Goal: Task Accomplishment & Management: Manage account settings

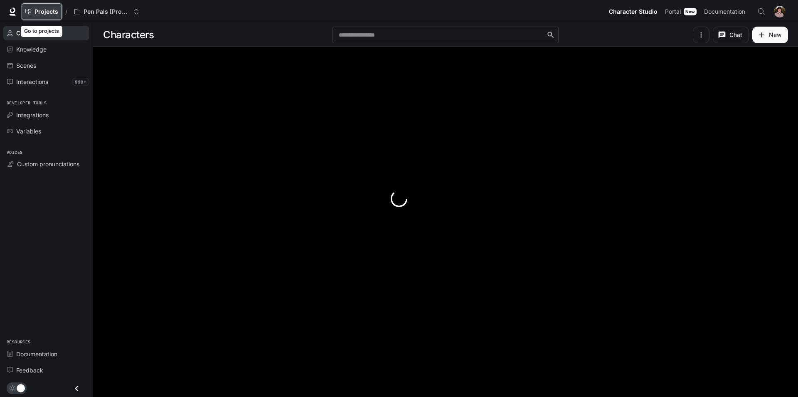
click at [57, 12] on span "Projects" at bounding box center [47, 11] width 24 height 7
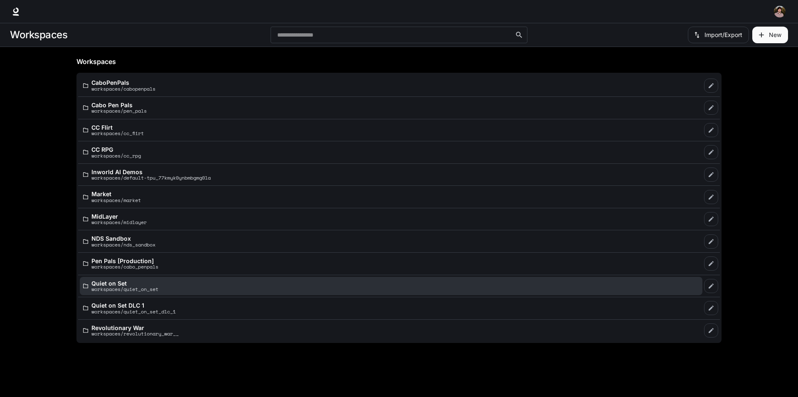
click at [170, 286] on div "Quiet on Set workspaces/quiet_on_set" at bounding box center [391, 286] width 616 height 12
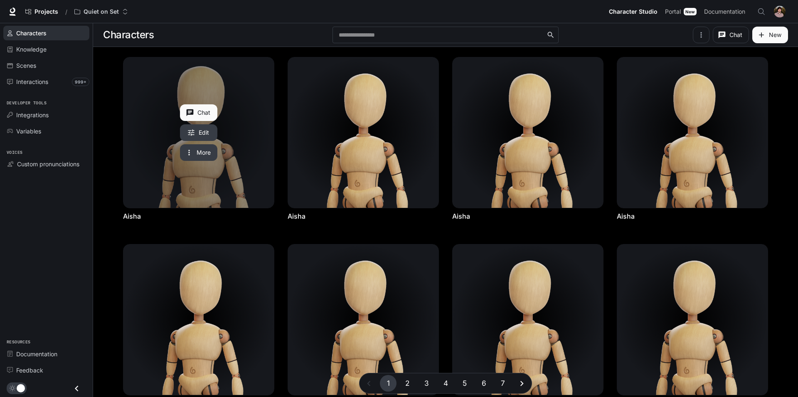
click at [146, 153] on link "Aisha" at bounding box center [199, 132] width 151 height 151
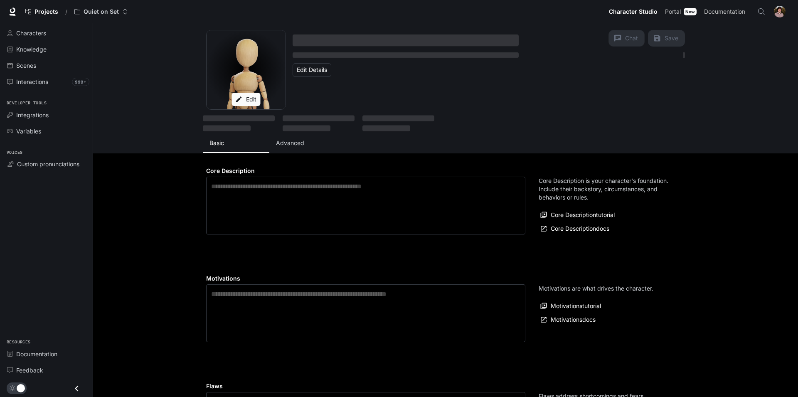
type textarea "**********"
type input "**********"
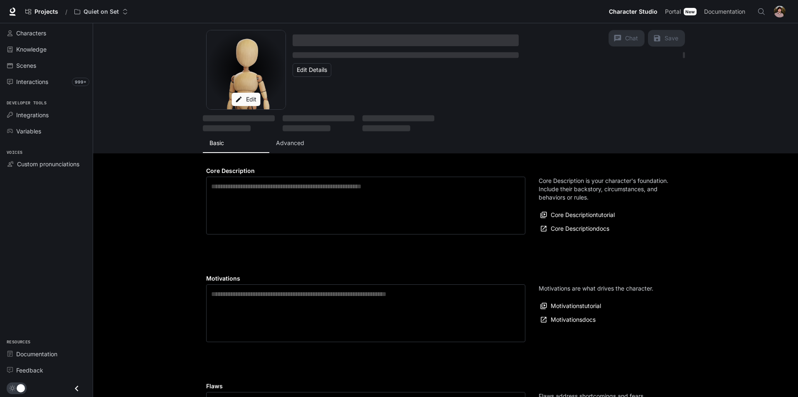
type textarea "**********"
type input "*"
type input "***"
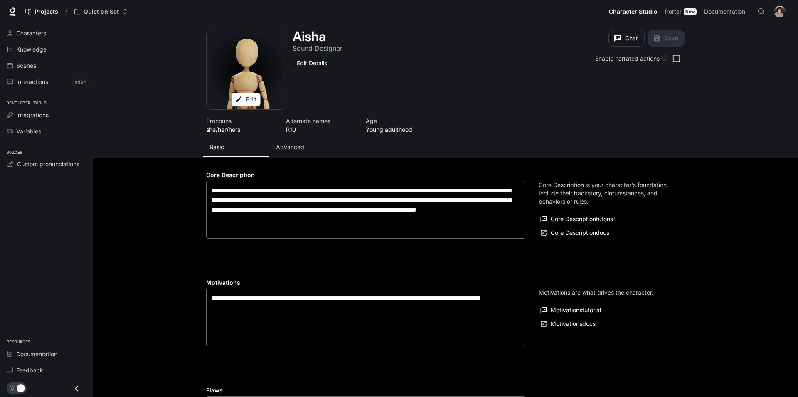
type input "**********"
click at [288, 148] on p "Advanced" at bounding box center [290, 147] width 28 height 8
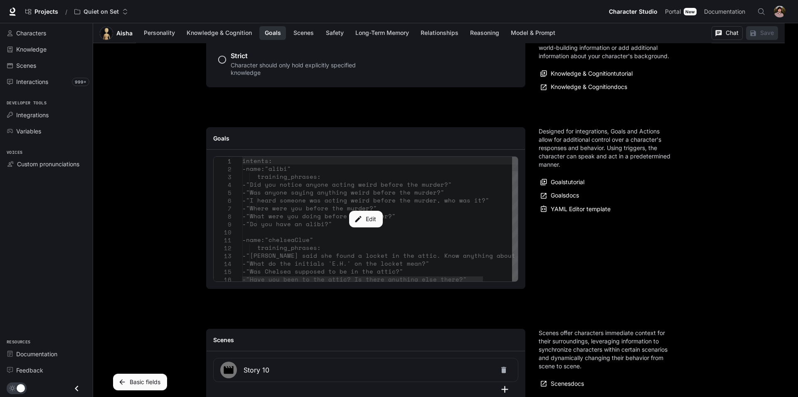
scroll to position [764, 0]
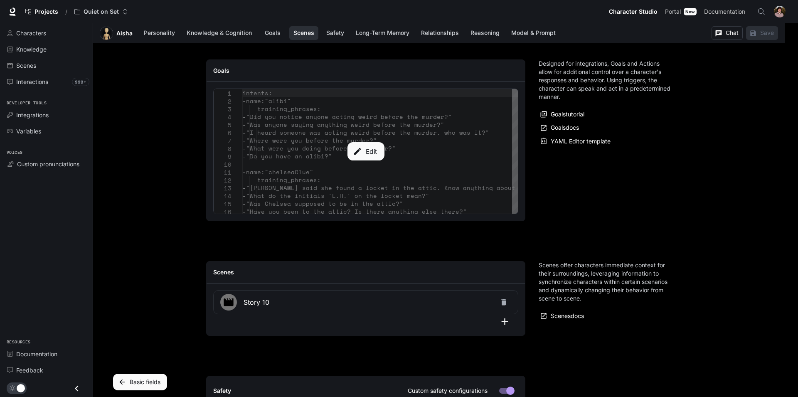
click at [319, 168] on div "Edit" at bounding box center [366, 151] width 304 height 125
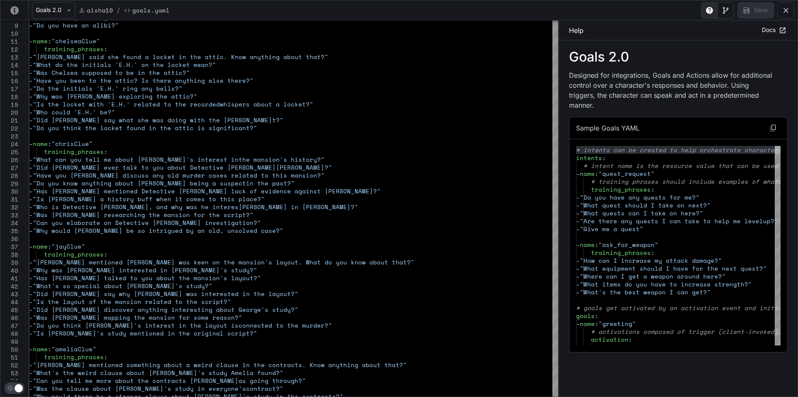
click at [784, 8] on icon "yaml-editor" at bounding box center [786, 10] width 8 height 8
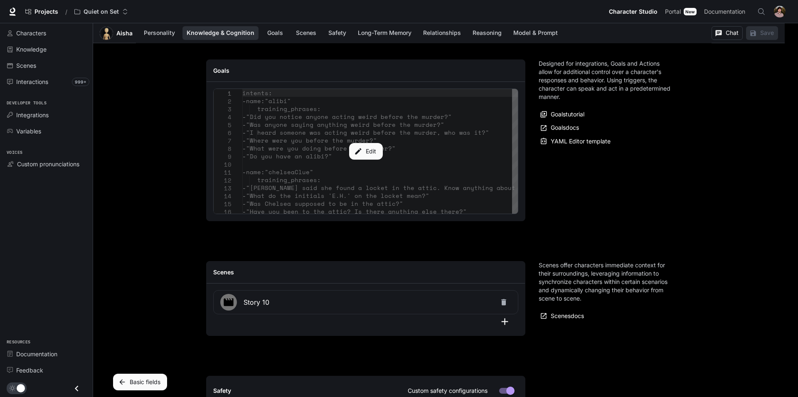
scroll to position [509, 0]
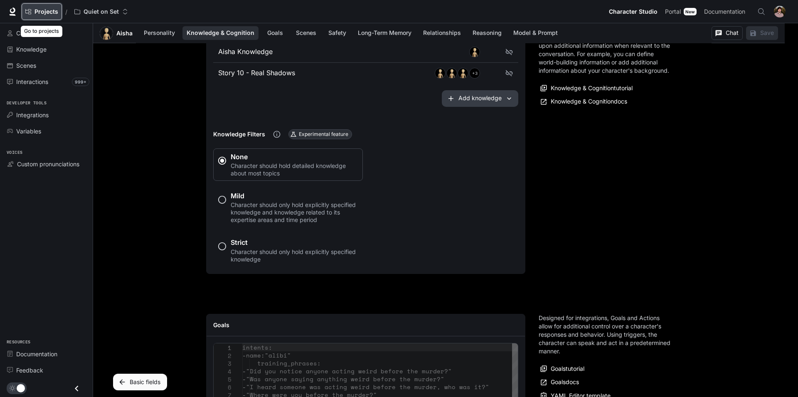
click at [57, 15] on span "Projects" at bounding box center [47, 11] width 24 height 7
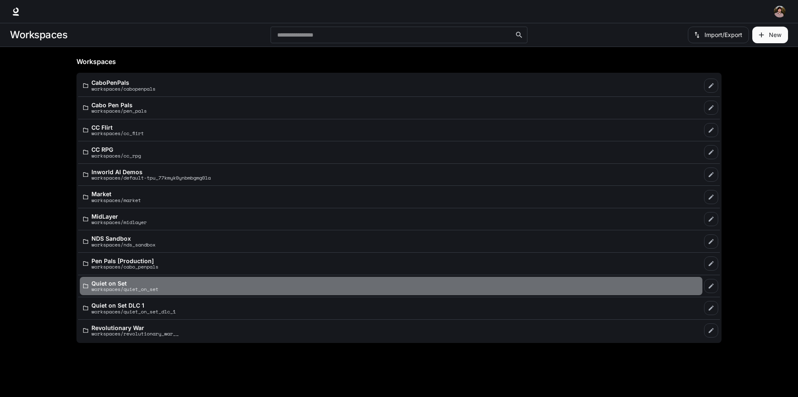
click at [158, 291] on p "workspaces/quiet_on_set" at bounding box center [124, 289] width 67 height 5
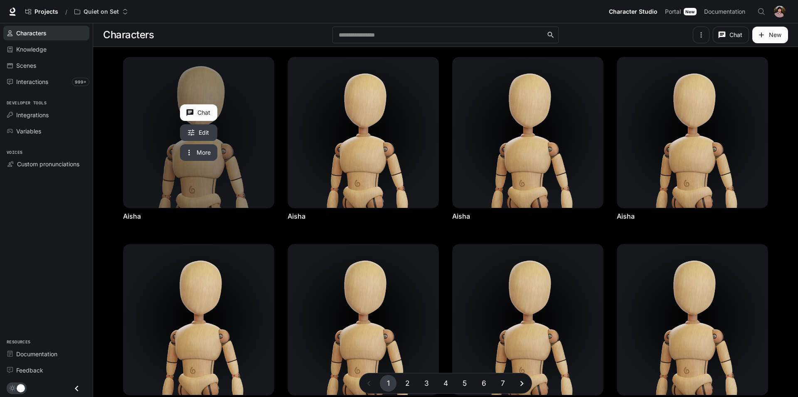
click at [195, 192] on link "Aisha" at bounding box center [199, 132] width 151 height 151
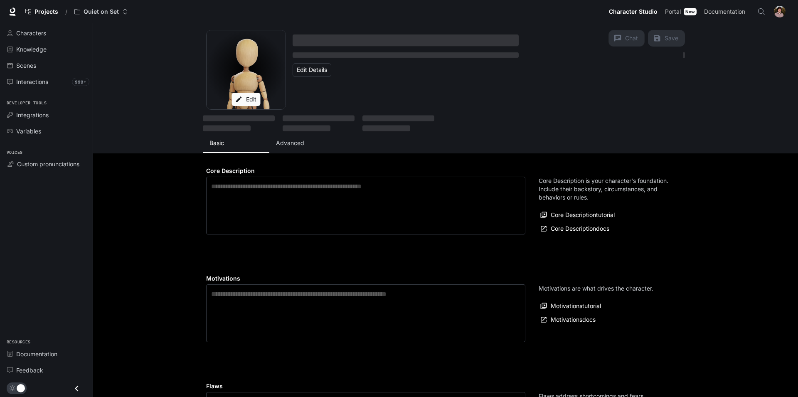
type textarea "**********"
type input "**********"
type textarea "**********"
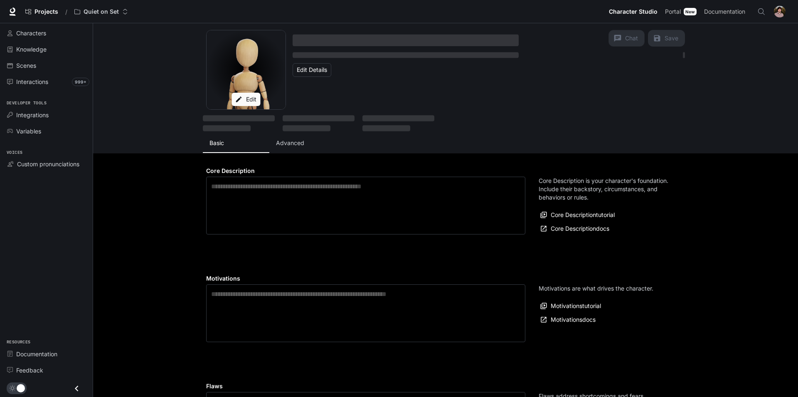
type input "**********"
type input "*"
type input "***"
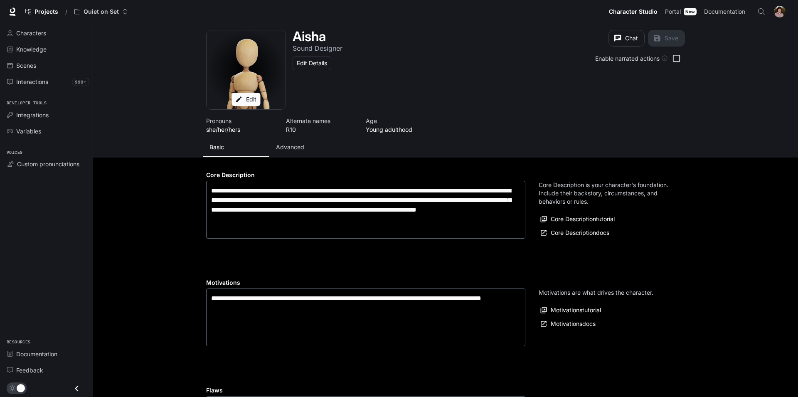
type input "**********"
click at [289, 152] on button "Advanced" at bounding box center [302, 147] width 67 height 20
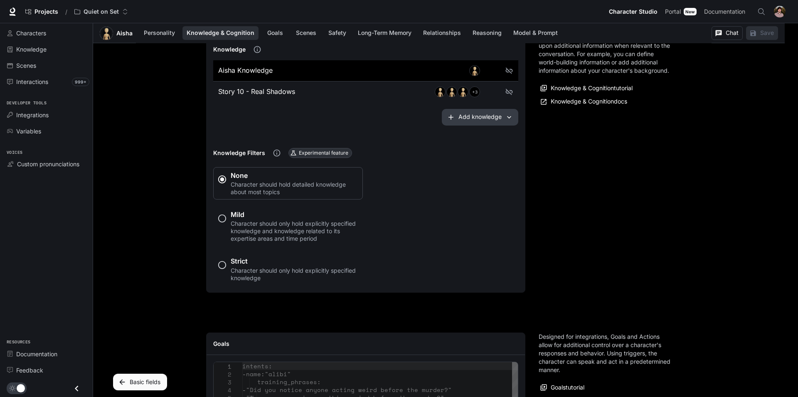
scroll to position [679, 0]
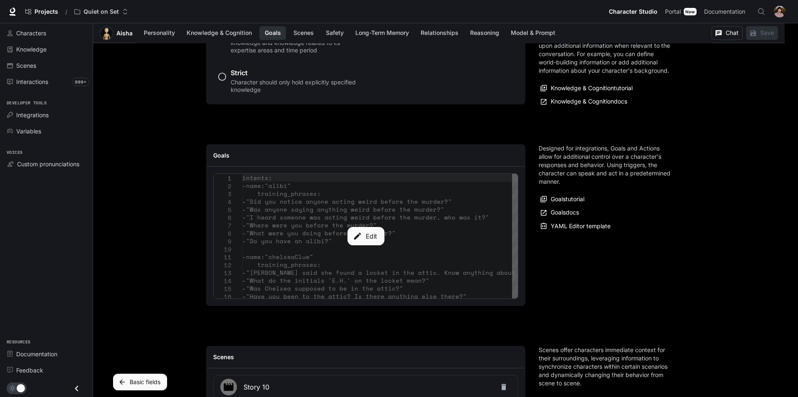
click at [371, 239] on button "Edit" at bounding box center [365, 236] width 37 height 18
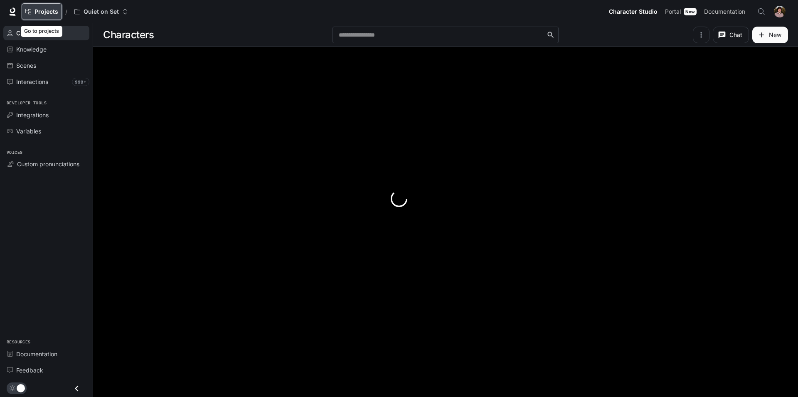
click at [53, 11] on span "Projects" at bounding box center [47, 11] width 24 height 7
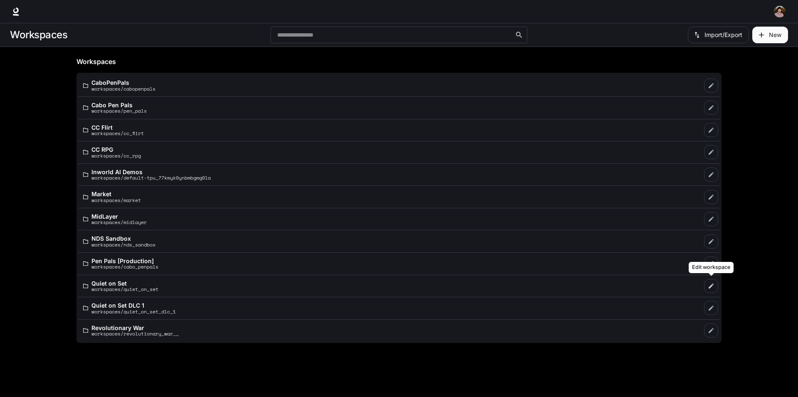
click at [713, 284] on icon "Edit workspace" at bounding box center [711, 286] width 5 height 5
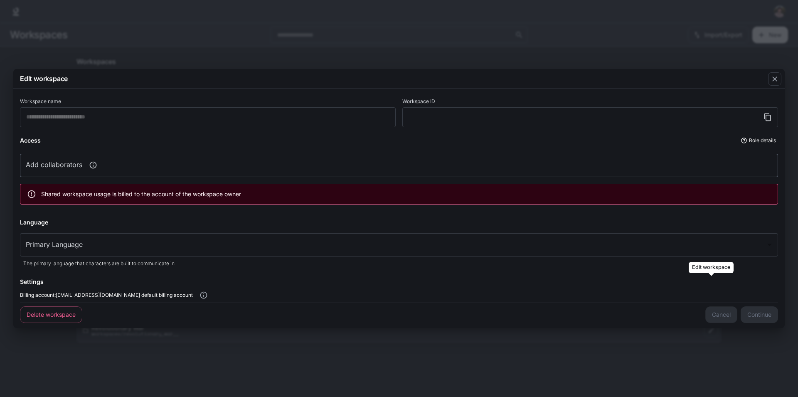
type input "**********"
type input "*****"
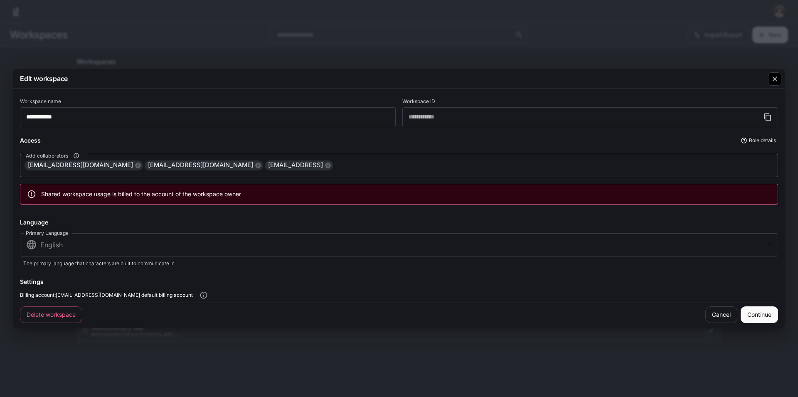
click at [779, 75] on div "button" at bounding box center [775, 78] width 13 height 13
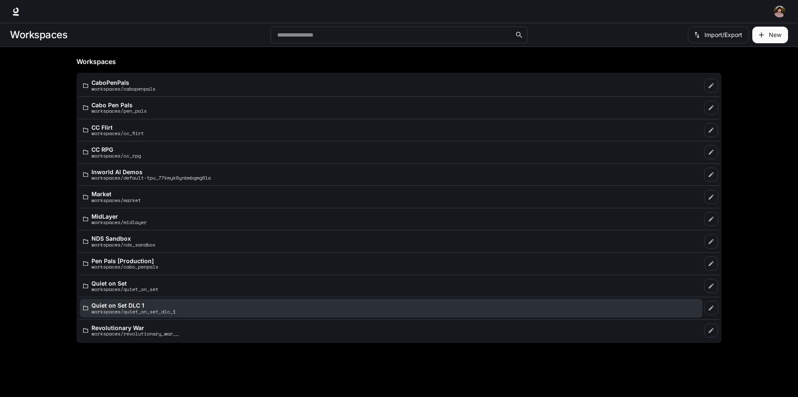
click at [212, 305] on div "Quiet on Set DLC 1 workspaces/quiet_on_set_dlc_1" at bounding box center [391, 308] width 616 height 12
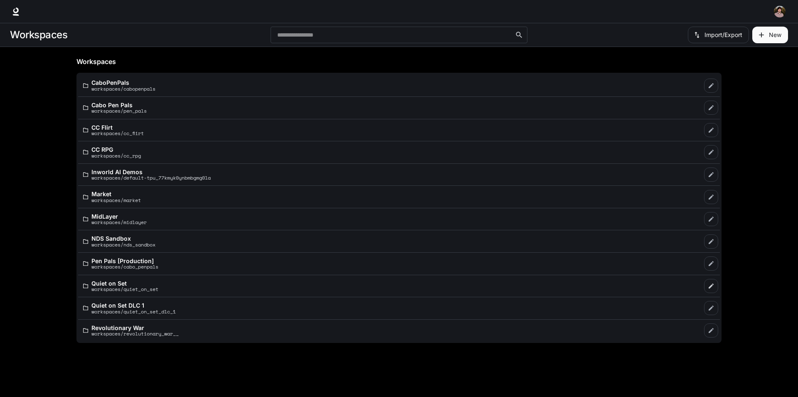
click at [712, 286] on icon "Edit workspace" at bounding box center [711, 286] width 5 height 5
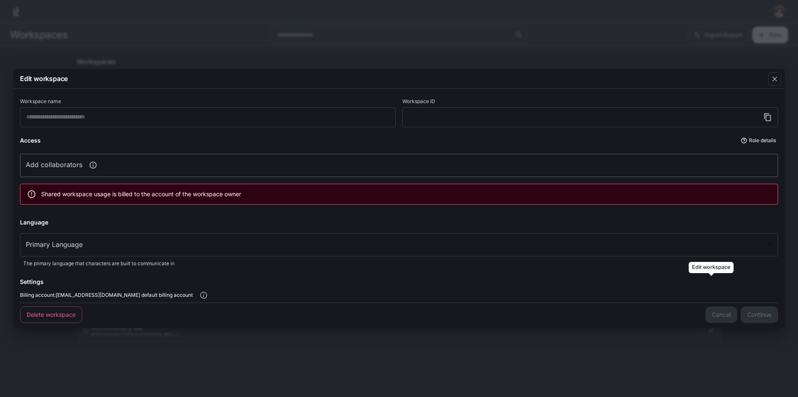
type input "**********"
type input "*****"
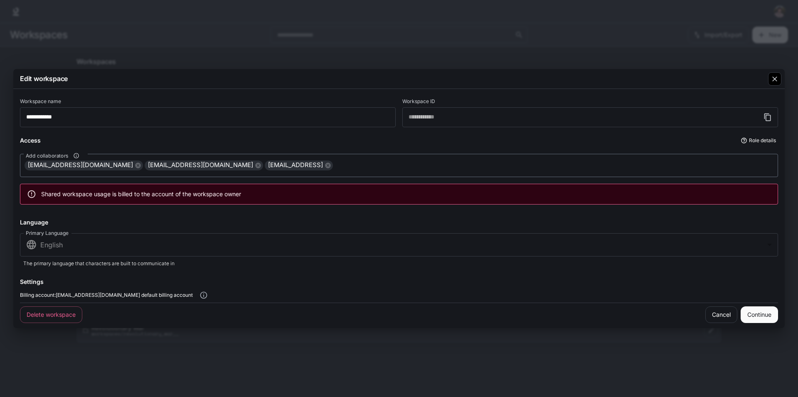
click at [773, 77] on icon "button" at bounding box center [775, 79] width 8 height 8
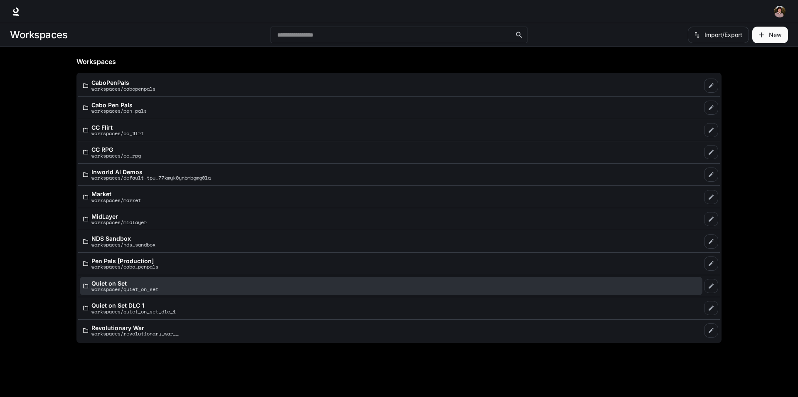
click at [205, 284] on div "Quiet on Set workspaces/quiet_on_set" at bounding box center [391, 286] width 616 height 12
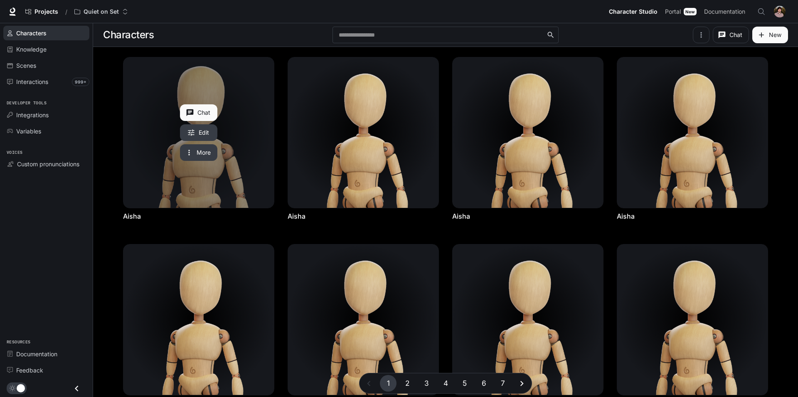
click at [205, 192] on link "Aisha" at bounding box center [199, 132] width 151 height 151
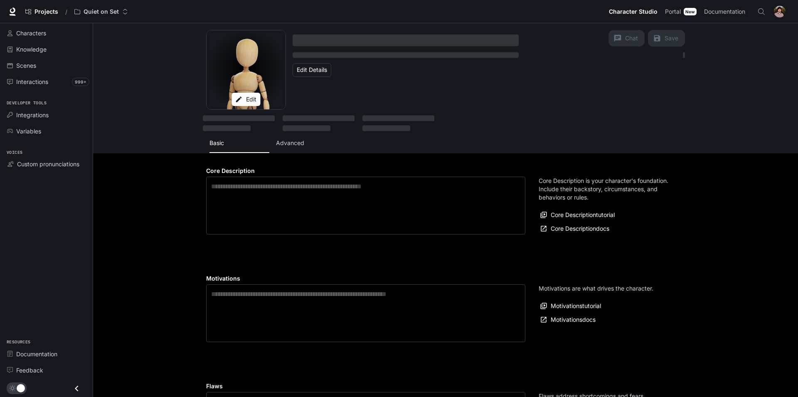
type textarea "**********"
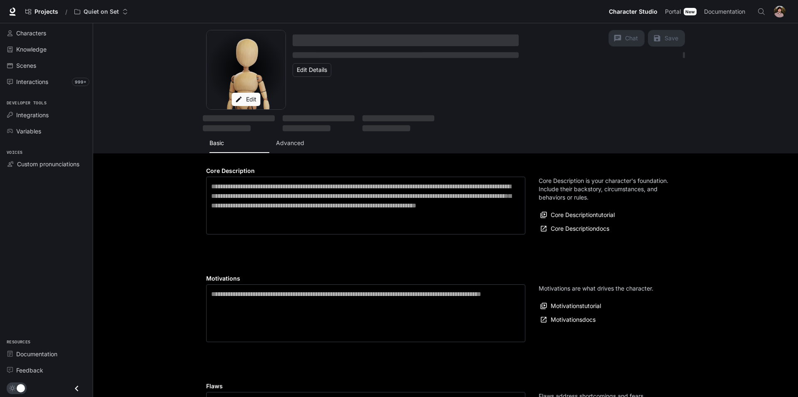
type textarea "**********"
type input "*"
type input "***"
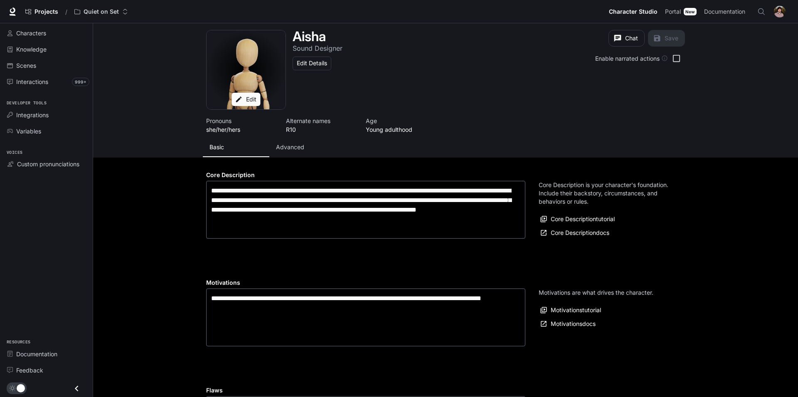
type input "**********"
click at [281, 146] on p "Advanced" at bounding box center [290, 147] width 28 height 8
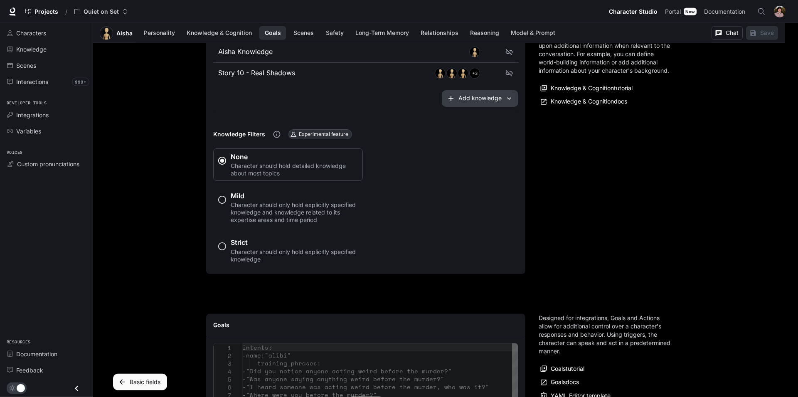
scroll to position [721, 0]
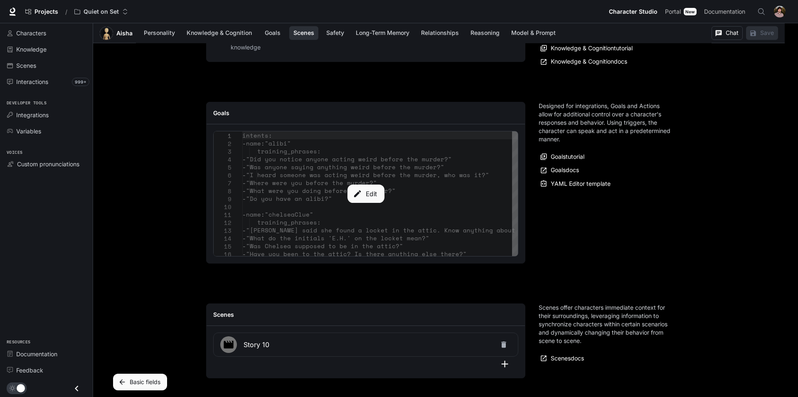
click at [356, 201] on button "Edit" at bounding box center [365, 194] width 37 height 18
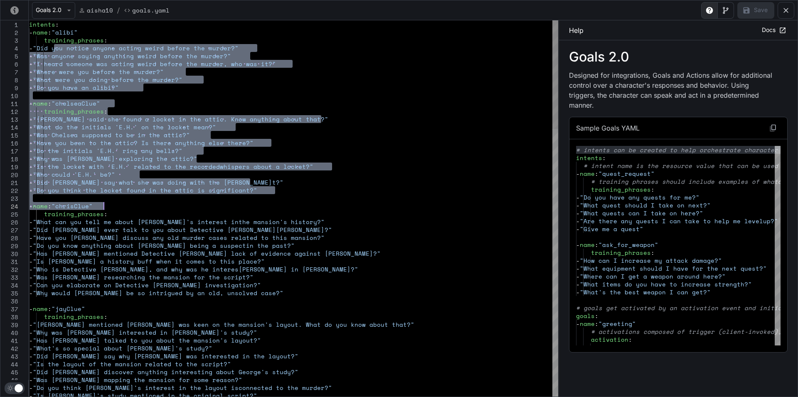
drag, startPoint x: 55, startPoint y: 49, endPoint x: 215, endPoint y: 208, distance: 225.2
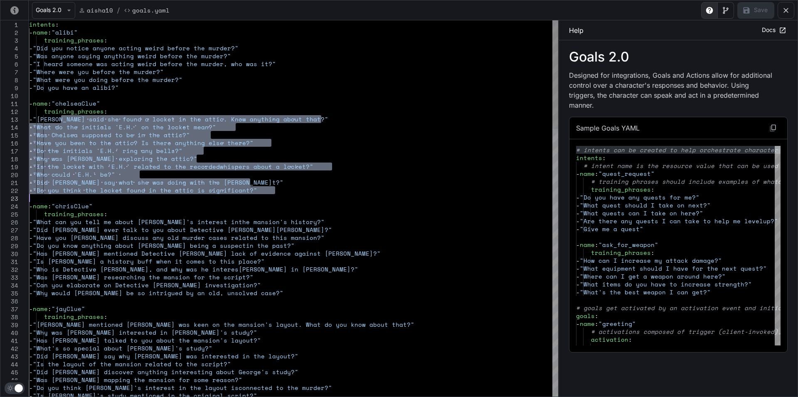
drag, startPoint x: 59, startPoint y: 120, endPoint x: 185, endPoint y: 178, distance: 139.0
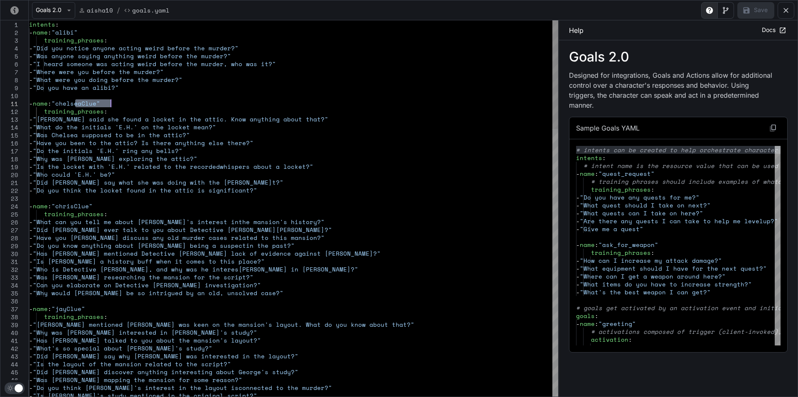
drag, startPoint x: 74, startPoint y: 104, endPoint x: 116, endPoint y: 104, distance: 42.0
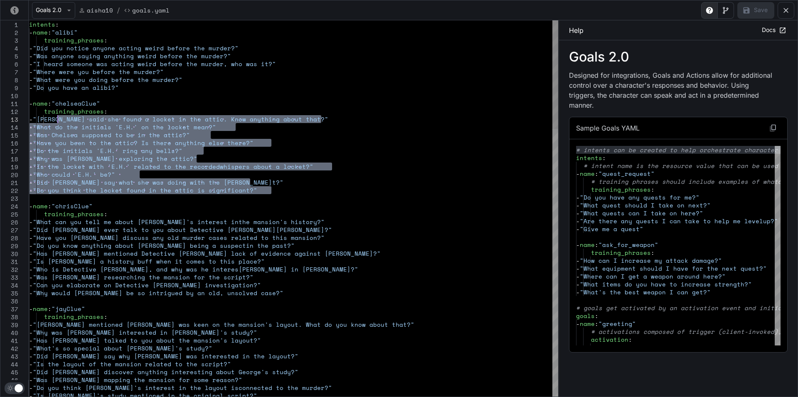
drag, startPoint x: 275, startPoint y: 192, endPoint x: 57, endPoint y: 121, distance: 228.8
drag, startPoint x: 279, startPoint y: 189, endPoint x: 58, endPoint y: 116, distance: 233.2
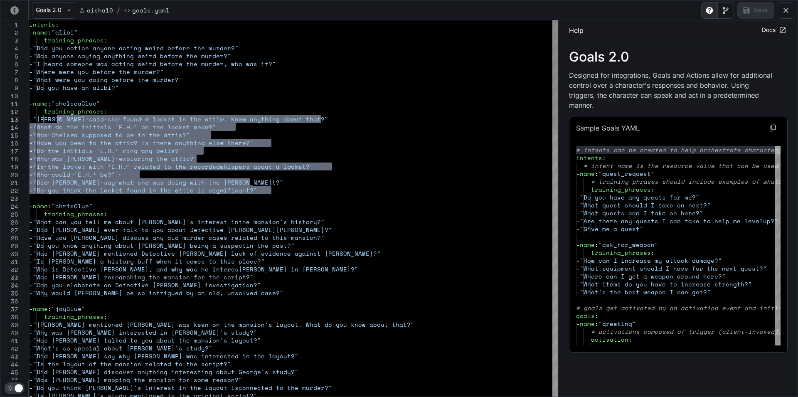
drag, startPoint x: 282, startPoint y: 192, endPoint x: 59, endPoint y: 120, distance: 233.4
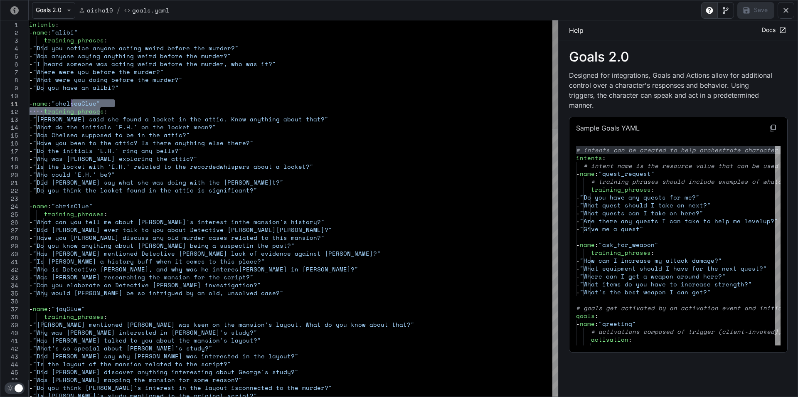
drag, startPoint x: 100, startPoint y: 107, endPoint x: 70, endPoint y: 103, distance: 30.2
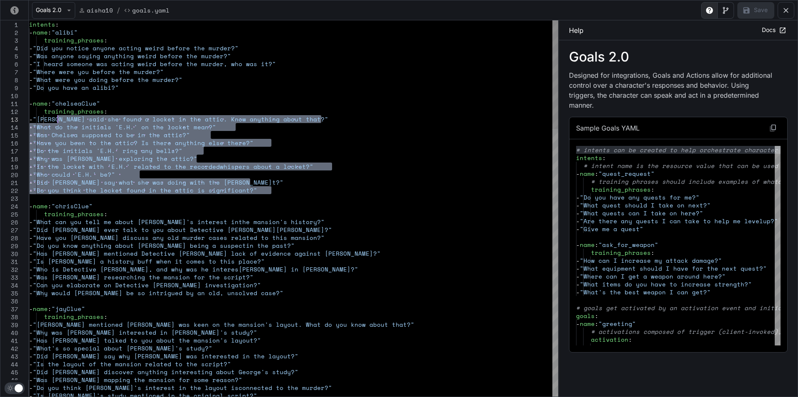
drag, startPoint x: 278, startPoint y: 193, endPoint x: 56, endPoint y: 120, distance: 233.6
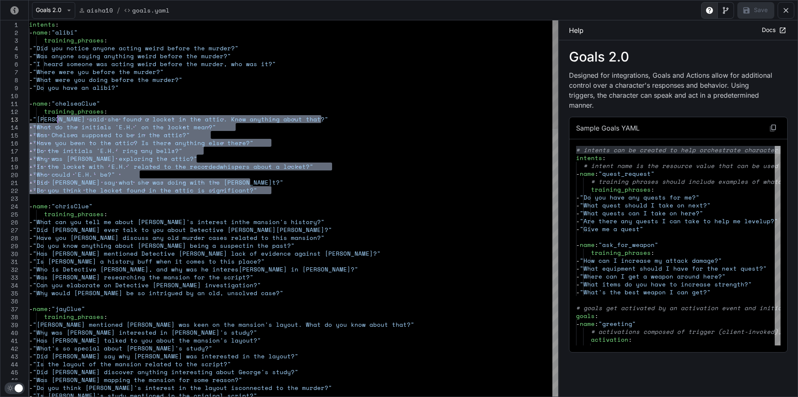
drag, startPoint x: 294, startPoint y: 189, endPoint x: 58, endPoint y: 116, distance: 247.6
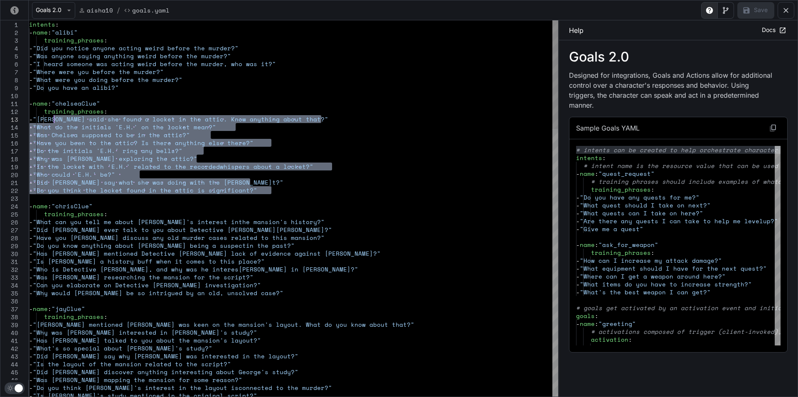
drag, startPoint x: 290, startPoint y: 188, endPoint x: 55, endPoint y: 119, distance: 244.8
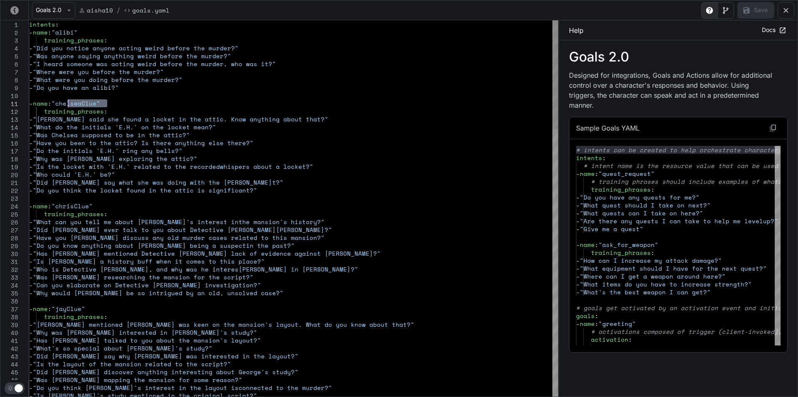
drag, startPoint x: 107, startPoint y: 106, endPoint x: 68, endPoint y: 104, distance: 38.7
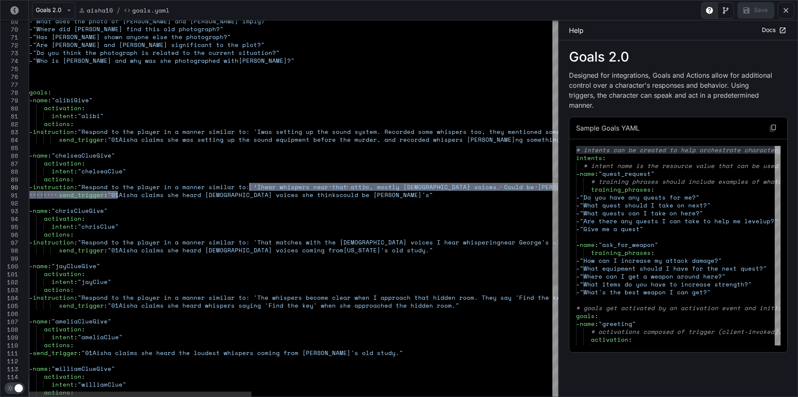
drag, startPoint x: 118, startPoint y: 195, endPoint x: 250, endPoint y: 190, distance: 131.9
click at [250, 190] on div "- "What does the photo of [PERSON_NAME] and [PERSON_NAME] imply?" - "Where did …" at bounding box center [651, 130] width 1245 height 1301
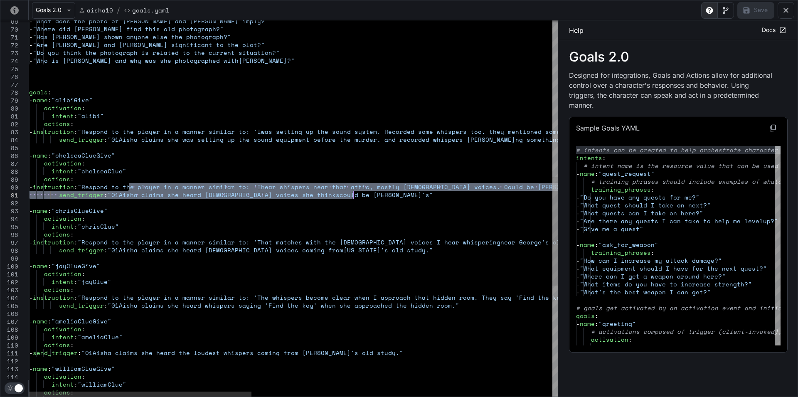
drag, startPoint x: 127, startPoint y: 187, endPoint x: 355, endPoint y: 191, distance: 227.5
click at [355, 191] on div "- "What does the photo of [PERSON_NAME] and [PERSON_NAME] imply?" - "Where did …" at bounding box center [651, 130] width 1245 height 1301
click at [227, 186] on div "- "What does the photo of [PERSON_NAME] and [PERSON_NAME] imply?" - "Where did …" at bounding box center [651, 130] width 1245 height 1301
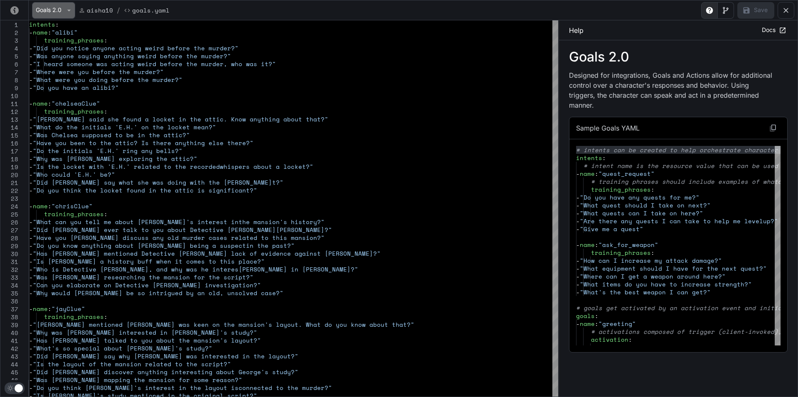
click at [41, 8] on button "Goals 2.0" at bounding box center [53, 10] width 43 height 17
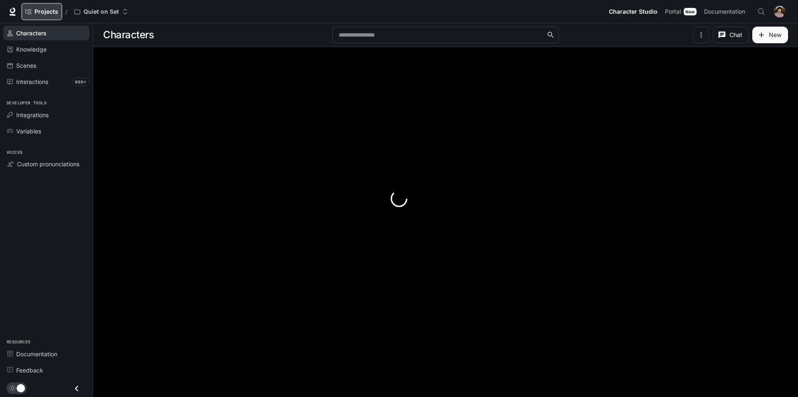
click at [51, 11] on span "Projects" at bounding box center [47, 11] width 24 height 7
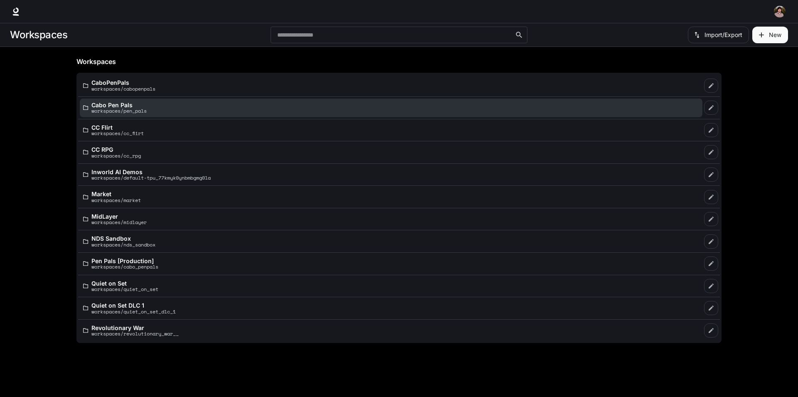
click at [147, 110] on p "workspaces/pen_pals" at bounding box center [118, 110] width 55 height 5
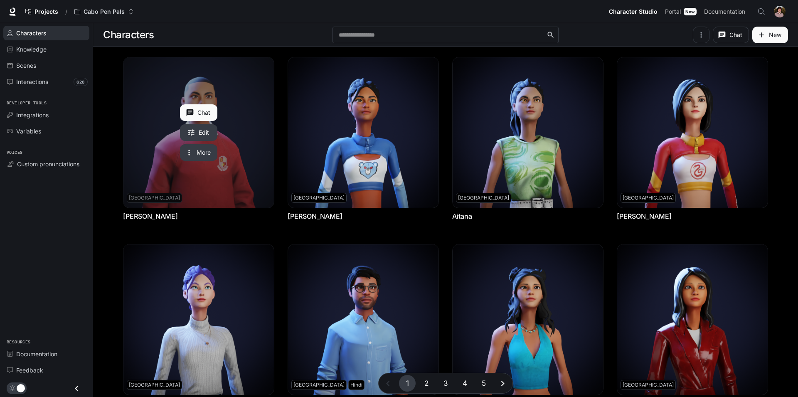
click at [242, 188] on link "Abel" at bounding box center [199, 132] width 151 height 151
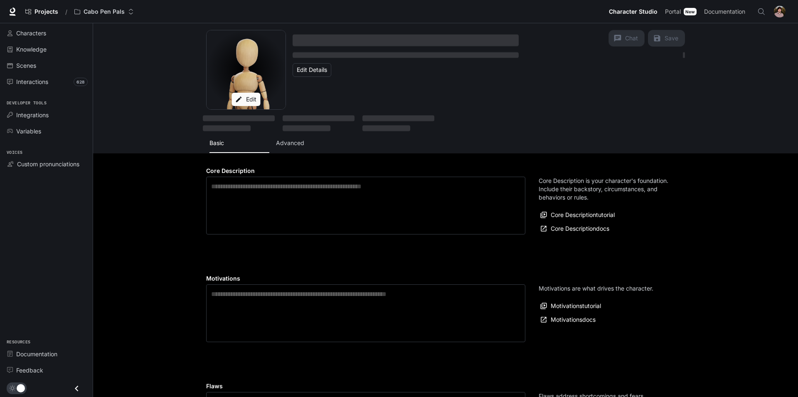
type textarea "**********"
type input "**********"
type textarea "**********"
type input "*"
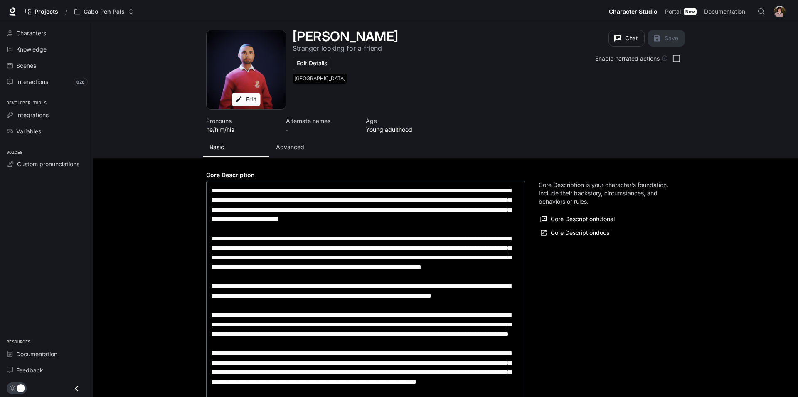
type input "**********"
click at [294, 146] on p "Advanced" at bounding box center [290, 147] width 28 height 8
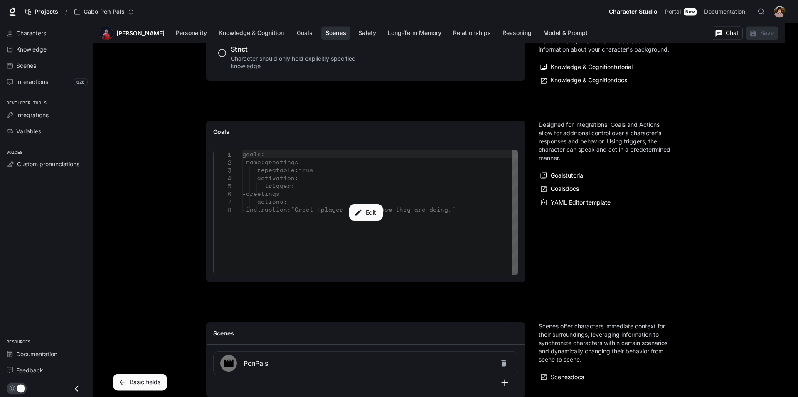
scroll to position [764, 0]
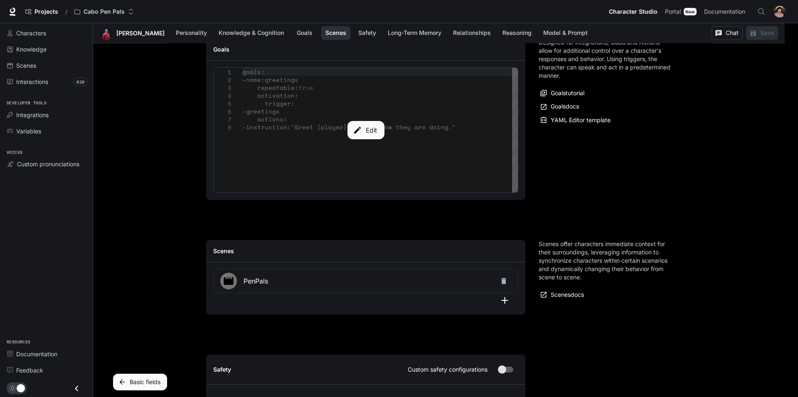
click at [345, 137] on div "Edit" at bounding box center [366, 130] width 304 height 125
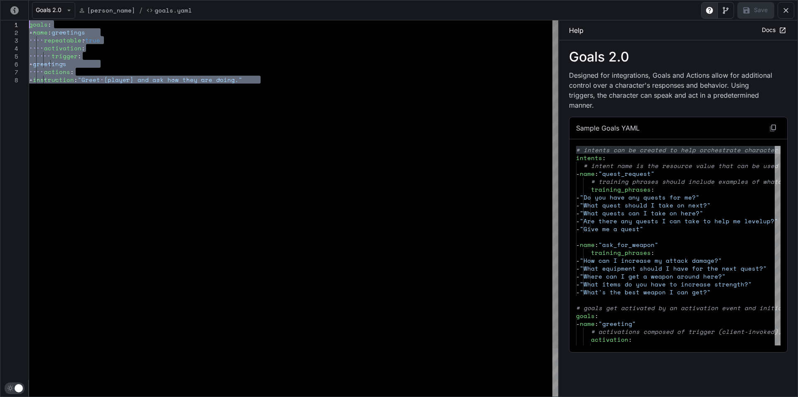
drag, startPoint x: 64, startPoint y: 63, endPoint x: -10, endPoint y: 2, distance: 95.4
click at [29, 20] on div "goals : - name : greetings repeatable : true activation : trigger : - greetings…" at bounding box center [293, 236] width 529 height 432
click at [282, 84] on div "goals : - name : greetings repeatable : true activation : trigger : - greetings…" at bounding box center [293, 236] width 529 height 432
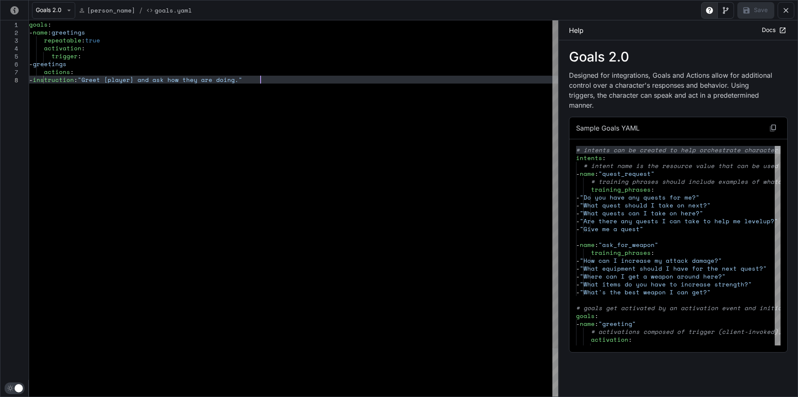
click at [276, 84] on div "goals : - name : greetings repeatable : true activation : trigger : - greetings…" at bounding box center [293, 236] width 529 height 432
click at [34, 209] on div "goals : - name : greetings repeatable : true activation : trigger : - greetings…" at bounding box center [293, 236] width 529 height 432
drag, startPoint x: 647, startPoint y: 119, endPoint x: 589, endPoint y: 117, distance: 57.8
click at [589, 117] on div "Sample Goals YAML" at bounding box center [679, 128] width 218 height 22
click at [579, 341] on div "yaml-editor" at bounding box center [619, 343] width 86 height 5
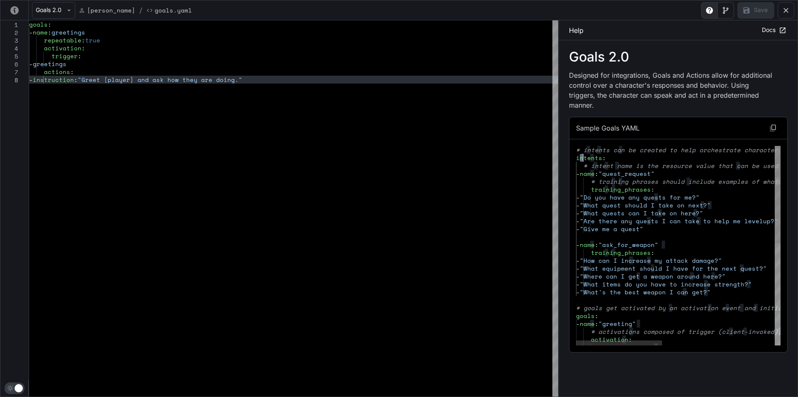
drag, startPoint x: 580, startPoint y: 146, endPoint x: 604, endPoint y: 148, distance: 23.8
click at [604, 148] on div "- "What's the best weapon I can get?" # goals get activated by an activation ev…" at bounding box center [812, 350] width 472 height 408
drag, startPoint x: 609, startPoint y: 179, endPoint x: 649, endPoint y: 180, distance: 40.3
click at [649, 180] on div "- "What's the best weapon I can get?" # goals get activated by an activation ev…" at bounding box center [812, 350] width 472 height 408
drag, startPoint x: 591, startPoint y: 150, endPoint x: 605, endPoint y: 148, distance: 13.8
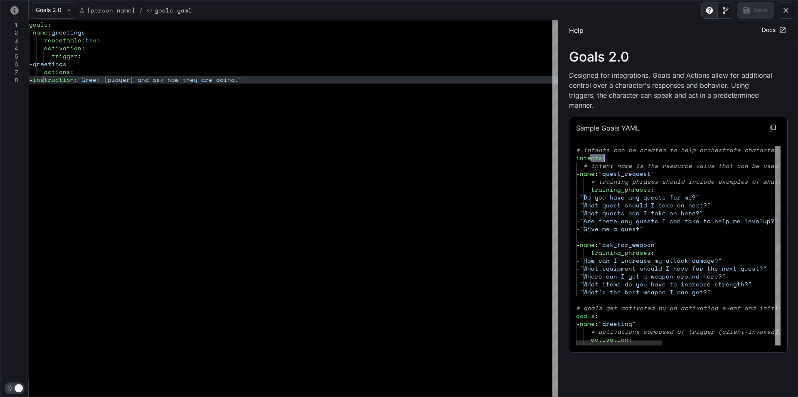
click at [605, 148] on div "- "What's the best weapon I can get?" # goals get activated by an activation ev…" at bounding box center [812, 350] width 472 height 408
drag, startPoint x: 670, startPoint y: 163, endPoint x: 612, endPoint y: 161, distance: 58.3
click at [612, 161] on div "- "What's the best weapon I can get?" # goals get activated by an activation ev…" at bounding box center [812, 350] width 472 height 408
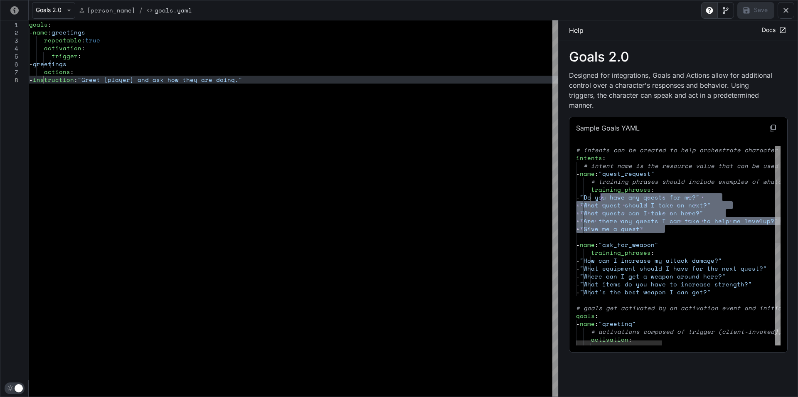
drag, startPoint x: 675, startPoint y: 221, endPoint x: 600, endPoint y: 186, distance: 83.0
click at [600, 186] on div "- "What's the best weapon I can get?" # goals get activated by an activation ev…" at bounding box center [812, 350] width 472 height 408
click at [679, 217] on div "- "What's the best weapon I can get?" # goals get activated by an activation ev…" at bounding box center [812, 350] width 472 height 408
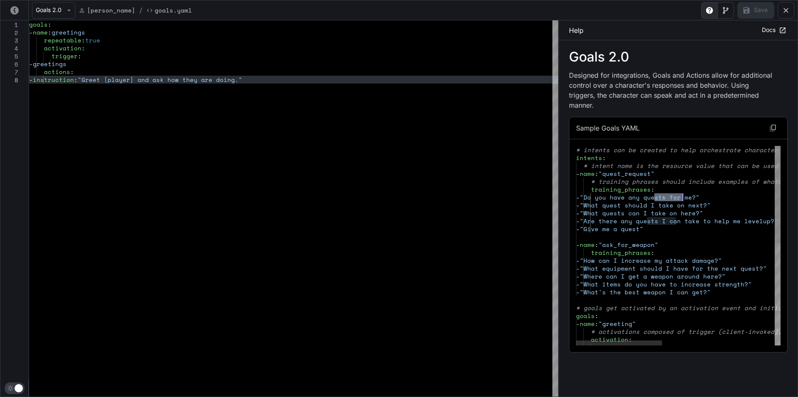
drag, startPoint x: 653, startPoint y: 188, endPoint x: 685, endPoint y: 187, distance: 31.6
click at [685, 187] on div "- "What's the best weapon I can get?" # goals get activated by an activation ev…" at bounding box center [812, 350] width 472 height 408
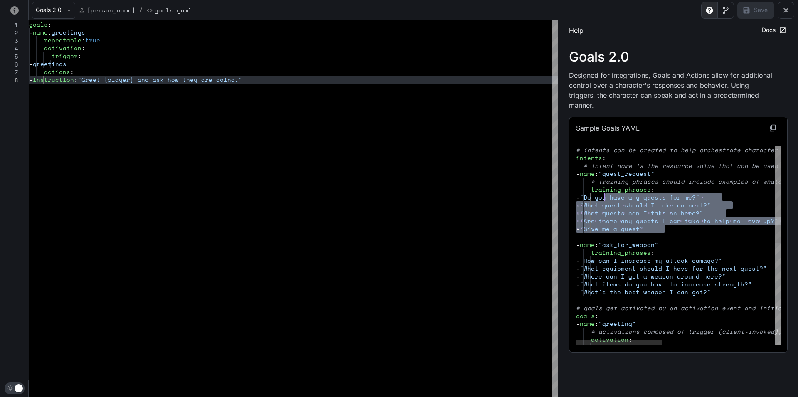
drag, startPoint x: 686, startPoint y: 222, endPoint x: 649, endPoint y: 166, distance: 67.2
click at [604, 186] on div "- "What's the best weapon I can get?" # goals get activated by an activation ev…" at bounding box center [812, 350] width 472 height 408
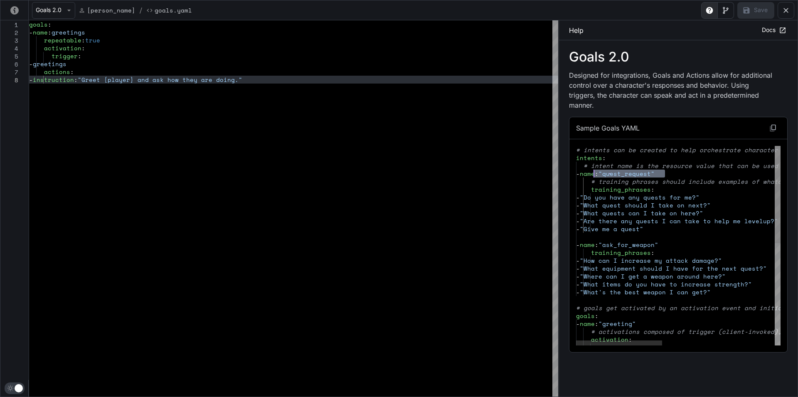
drag, startPoint x: 667, startPoint y: 163, endPoint x: 595, endPoint y: 166, distance: 72.4
click at [595, 166] on div "- "What's the best weapon I can get?" # goals get activated by an activation ev…" at bounding box center [812, 350] width 472 height 408
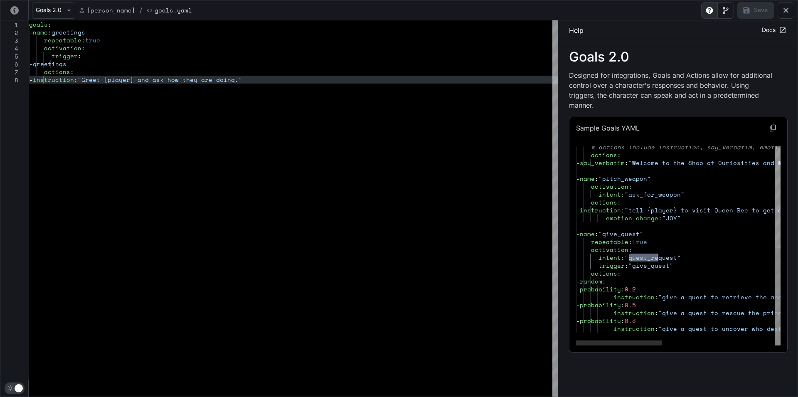
drag, startPoint x: 628, startPoint y: 247, endPoint x: 612, endPoint y: 245, distance: 16.4
click at [654, 245] on div "# actions include instruction, say_verbatim, emoti on_change, and send_trigger …" at bounding box center [812, 142] width 472 height 408
drag, startPoint x: 600, startPoint y: 247, endPoint x: 615, endPoint y: 248, distance: 15.4
click at [615, 248] on div "# actions include instruction, say_verbatim, emoti on_change, and send_trigger …" at bounding box center [812, 142] width 472 height 408
drag, startPoint x: 628, startPoint y: 250, endPoint x: 667, endPoint y: 249, distance: 39.5
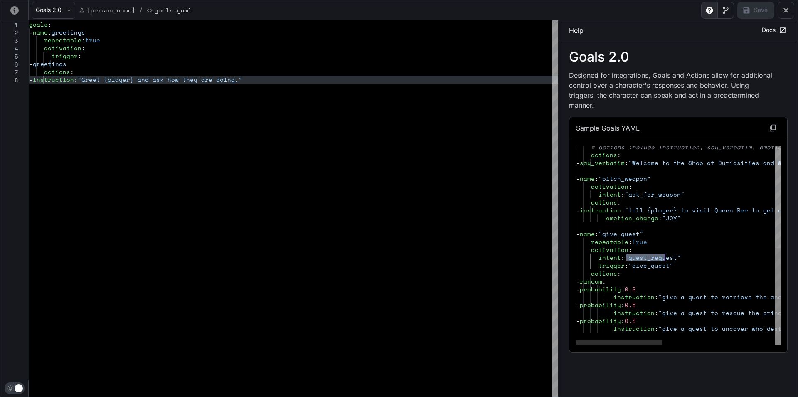
click at [667, 249] on div "# actions include instruction, say_verbatim, emoti on_change, and send_trigger …" at bounding box center [812, 142] width 472 height 408
drag, startPoint x: 635, startPoint y: 256, endPoint x: 646, endPoint y: 273, distance: 20.1
click at [635, 245] on div "# actions include instruction, say_verbatim, emoti on_change, and send_trigger …" at bounding box center [812, 142] width 472 height 408
drag, startPoint x: 625, startPoint y: 268, endPoint x: 633, endPoint y: 269, distance: 8.4
click at [633, 269] on div "# actions include instruction, say_verbatim, emoti on_change, and send_trigger …" at bounding box center [812, 142] width 472 height 408
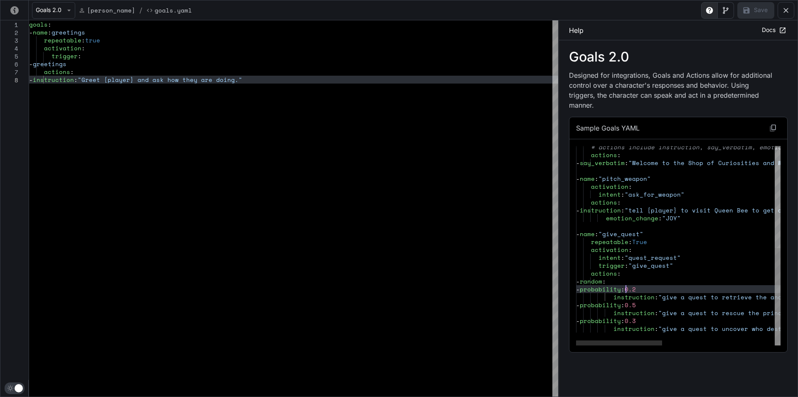
drag, startPoint x: 626, startPoint y: 280, endPoint x: 647, endPoint y: 278, distance: 20.9
click at [647, 278] on div "# actions include instruction, say_verbatim, emoti on_change, and send_trigger …" at bounding box center [812, 142] width 472 height 408
drag, startPoint x: 672, startPoint y: 280, endPoint x: 653, endPoint y: 281, distance: 18.3
click at [651, 280] on div "# actions include instruction, say_verbatim, emoti on_change, and send_trigger …" at bounding box center [812, 142] width 472 height 408
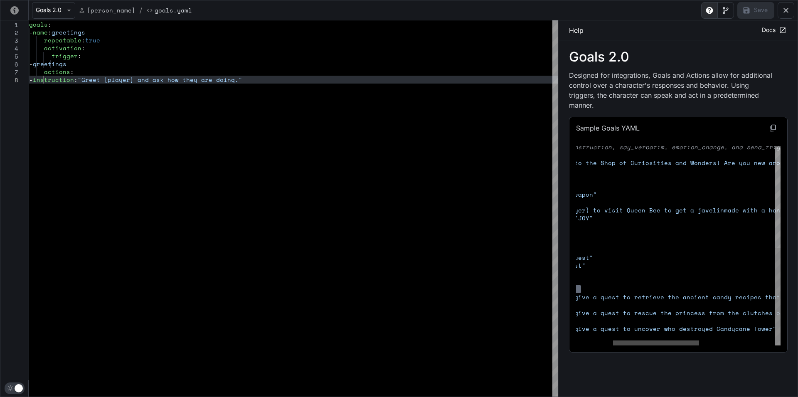
click at [625, 341] on div "yaml-editor" at bounding box center [656, 343] width 86 height 5
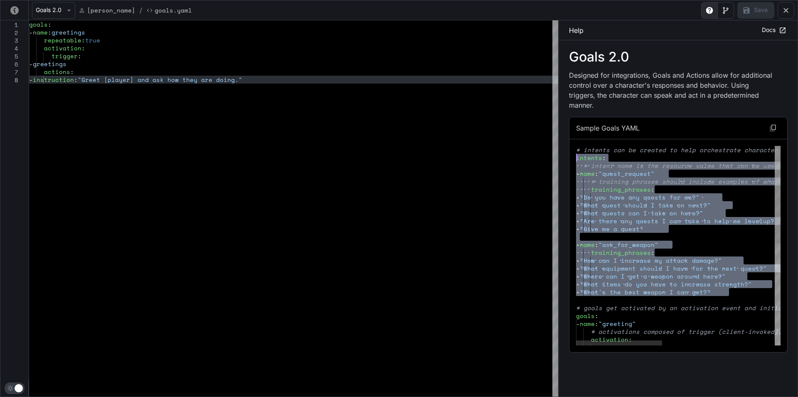
drag, startPoint x: 734, startPoint y: 284, endPoint x: 526, endPoint y: 146, distance: 249.5
click at [576, 146] on div "# activations composed of trigger (client-invoked) , intent, or motivation acti…" at bounding box center [812, 350] width 472 height 408
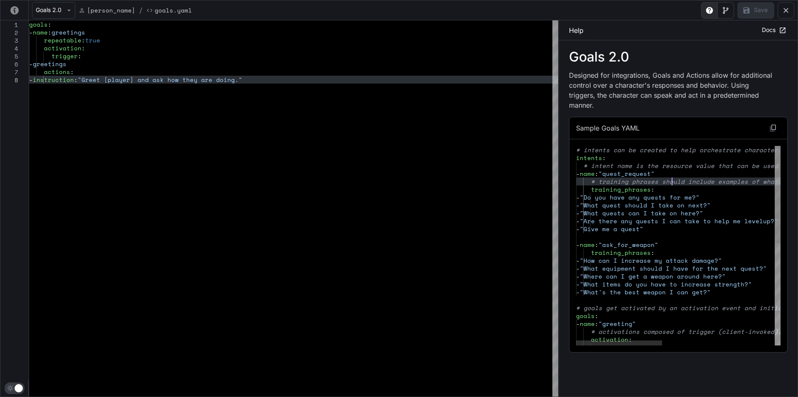
click at [674, 168] on div "# activations composed of trigger (client-invoked) , intent, or motivation acti…" at bounding box center [812, 350] width 472 height 408
click at [649, 164] on div "# activations composed of trigger (client-invoked) , intent, or motivation acti…" at bounding box center [812, 350] width 472 height 408
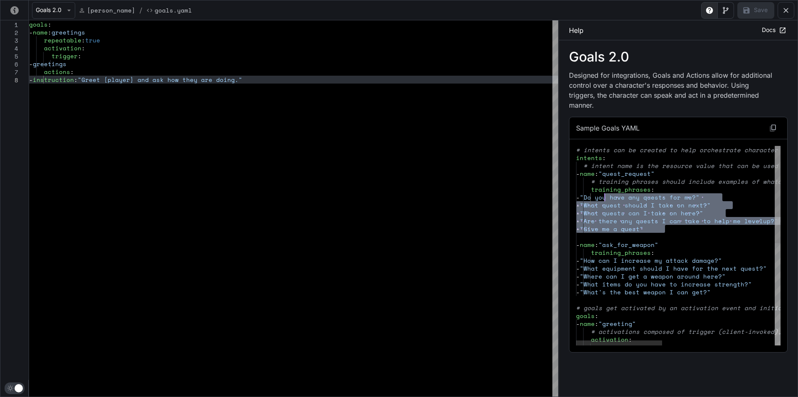
drag, startPoint x: 673, startPoint y: 220, endPoint x: 603, endPoint y: 188, distance: 76.7
click at [603, 188] on div "# activations composed of trigger (client-invoked) , intent, or motivation acti…" at bounding box center [812, 350] width 472 height 408
drag, startPoint x: 674, startPoint y: 221, endPoint x: 605, endPoint y: 184, distance: 78.0
click at [605, 184] on div "# activations composed of trigger (client-invoked) , intent, or motivation acti…" at bounding box center [812, 350] width 472 height 408
drag, startPoint x: 684, startPoint y: 220, endPoint x: 616, endPoint y: 191, distance: 74.5
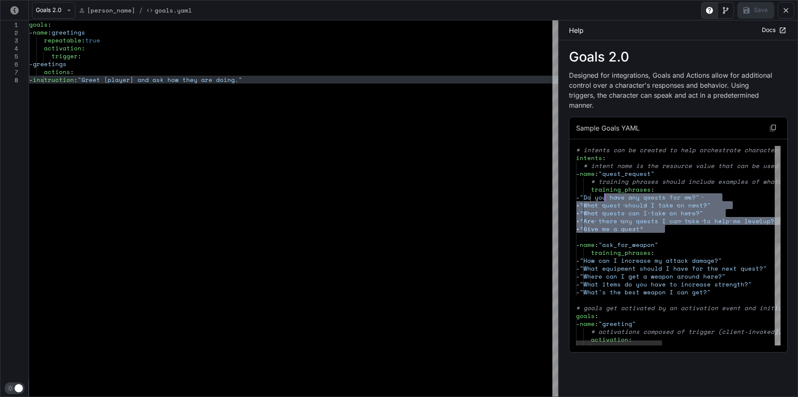
click at [604, 188] on div "# activations composed of trigger (client-invoked) , intent, or motivation acti…" at bounding box center [812, 350] width 472 height 408
drag, startPoint x: 681, startPoint y: 217, endPoint x: 603, endPoint y: 185, distance: 84.4
click at [603, 185] on div "# activations composed of trigger (client-invoked) , intent, or motivation acti…" at bounding box center [812, 350] width 472 height 408
drag, startPoint x: 675, startPoint y: 214, endPoint x: 610, endPoint y: 186, distance: 71.4
click at [610, 186] on div "# activations composed of trigger (client-invoked) , intent, or motivation acti…" at bounding box center [812, 350] width 472 height 408
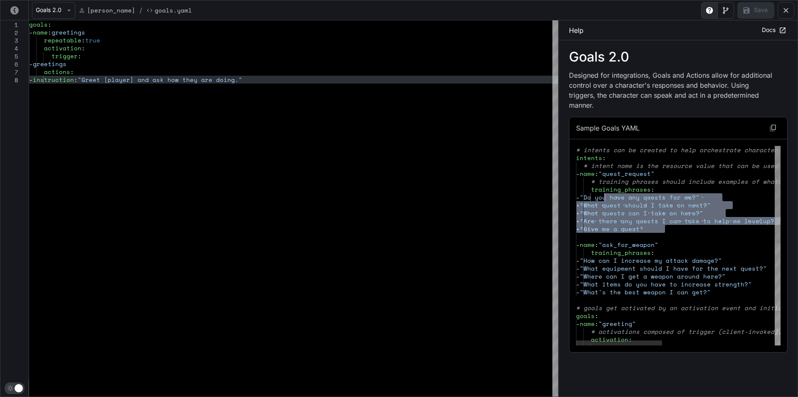
drag, startPoint x: 644, startPoint y: 207, endPoint x: 604, endPoint y: 184, distance: 46.0
click at [604, 184] on div "# activations composed of trigger (client-invoked) , intent, or motivation acti…" at bounding box center [812, 350] width 472 height 408
drag, startPoint x: 687, startPoint y: 215, endPoint x: 661, endPoint y: 190, distance: 35.9
click at [610, 178] on div "# activations composed of trigger (client-invoked) , intent, or motivation acti…" at bounding box center [812, 350] width 472 height 408
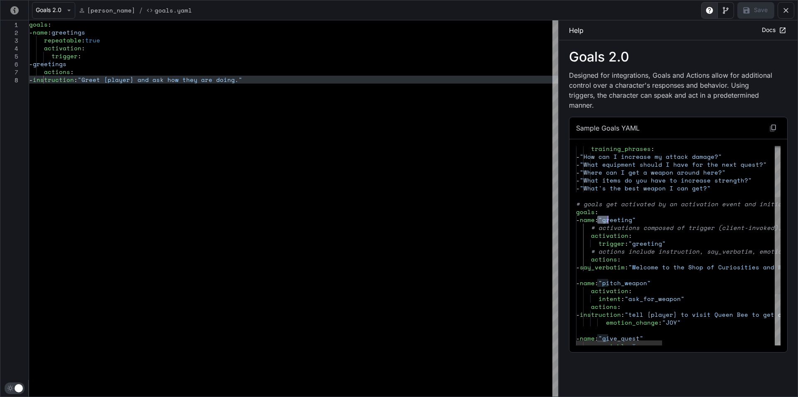
drag, startPoint x: 597, startPoint y: 210, endPoint x: 607, endPoint y: 212, distance: 10.1
click at [607, 212] on div "# activations composed of trigger (client-invoked) , intent, or motivation acti…" at bounding box center [812, 246] width 472 height 408
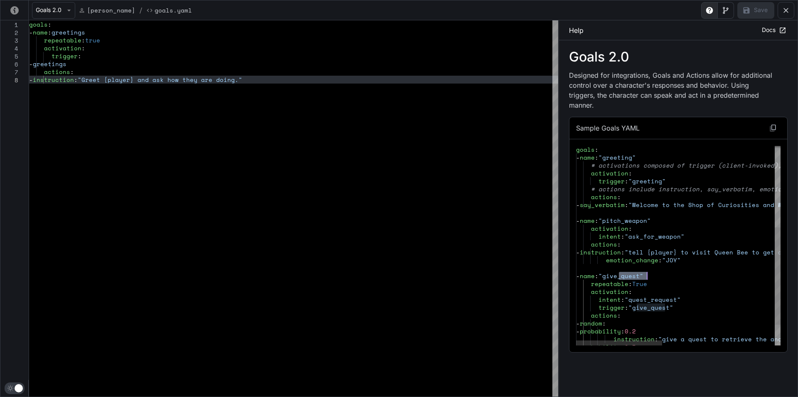
drag, startPoint x: 620, startPoint y: 265, endPoint x: 648, endPoint y: 269, distance: 28.6
click at [648, 269] on div "# activations composed of trigger (client-invoked) , intent, or motivation acti…" at bounding box center [812, 184] width 472 height 408
drag, startPoint x: 609, startPoint y: 284, endPoint x: 613, endPoint y: 283, distance: 4.2
click at [613, 283] on div "# activations composed of trigger (client-invoked) , intent, or motivation acti…" at bounding box center [812, 184] width 472 height 408
drag, startPoint x: 610, startPoint y: 289, endPoint x: 633, endPoint y: 291, distance: 22.2
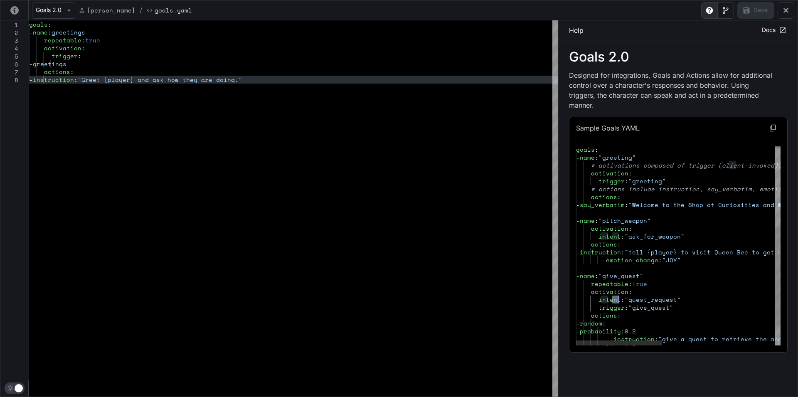
click at [633, 291] on div "# activations composed of trigger (client-invoked) , intent, or motivation acti…" at bounding box center [812, 184] width 472 height 408
drag, startPoint x: 652, startPoint y: 294, endPoint x: 687, endPoint y: 296, distance: 34.2
click at [687, 296] on div "# activations composed of trigger (client-invoked) , intent, or motivation acti…" at bounding box center [812, 184] width 472 height 408
drag, startPoint x: 609, startPoint y: 301, endPoint x: 657, endPoint y: 308, distance: 48.6
click at [628, 304] on div "# activations composed of trigger (client-invoked) , intent, or motivation acti…" at bounding box center [812, 184] width 472 height 408
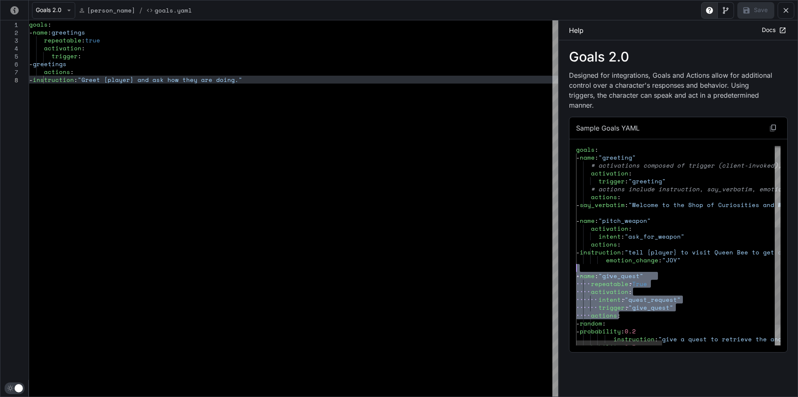
drag, startPoint x: 674, startPoint y: 302, endPoint x: 544, endPoint y: 261, distance: 136.9
click at [576, 261] on div "# activations composed of trigger (client-invoked) , intent, or motivation acti…" at bounding box center [812, 184] width 472 height 408
click at [785, 8] on icon "yaml-editor" at bounding box center [786, 10] width 5 height 5
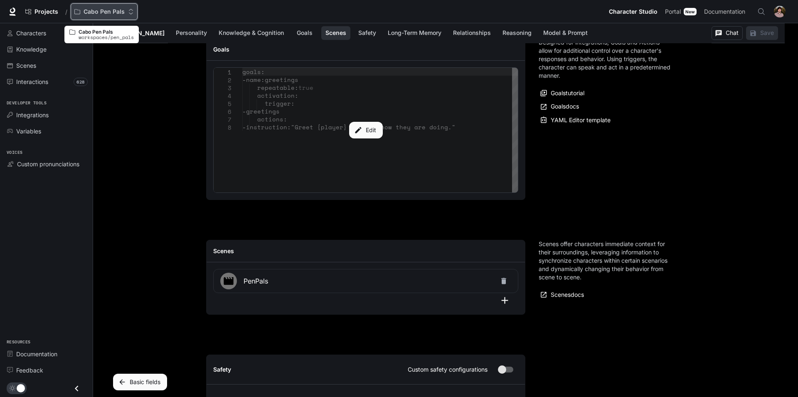
click at [101, 6] on button "Cabo Pen Pals" at bounding box center [104, 11] width 67 height 17
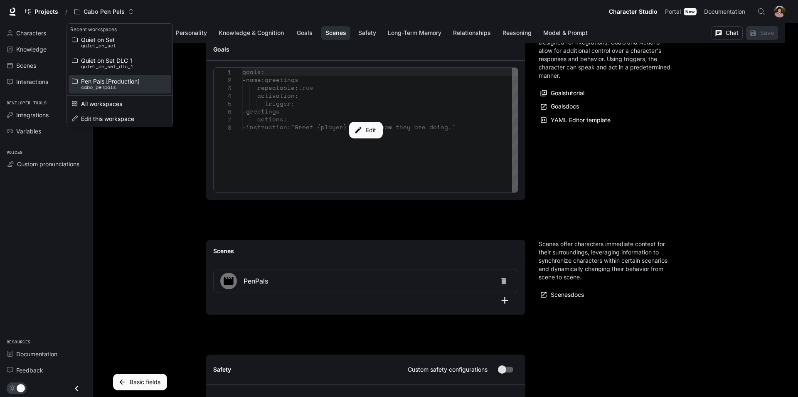
click at [135, 84] on span "Pen Pals [Production]" at bounding box center [118, 81] width 75 height 6
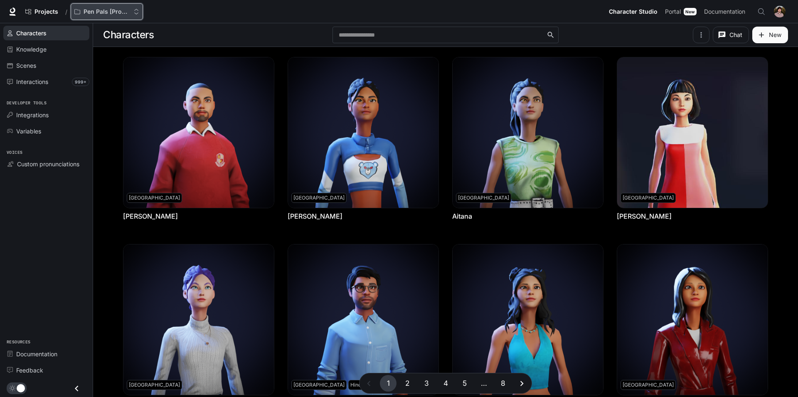
click at [98, 12] on p "Pen Pals [Production]" at bounding box center [107, 11] width 47 height 7
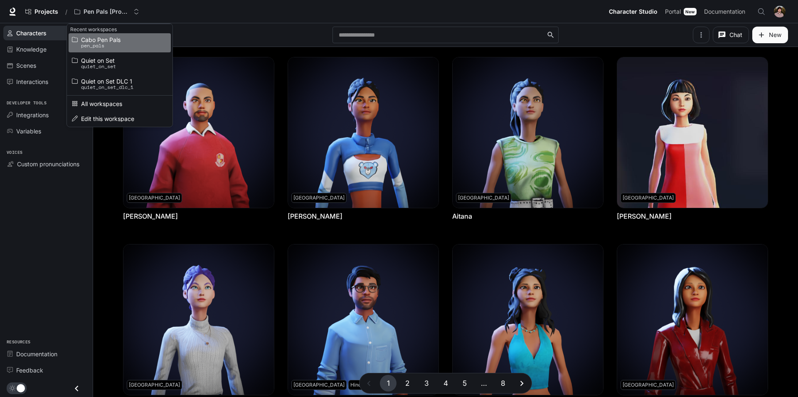
click at [111, 47] on p "pen_pals" at bounding box center [118, 46] width 75 height 6
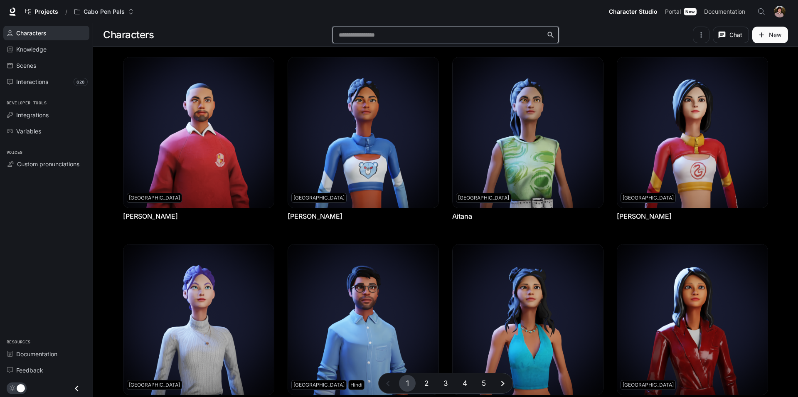
click at [357, 39] on input "text" at bounding box center [441, 35] width 210 height 8
click at [351, 37] on input "text" at bounding box center [441, 35] width 210 height 8
type input "***"
click at [374, 52] on span "Mig uel" at bounding box center [367, 52] width 22 height 8
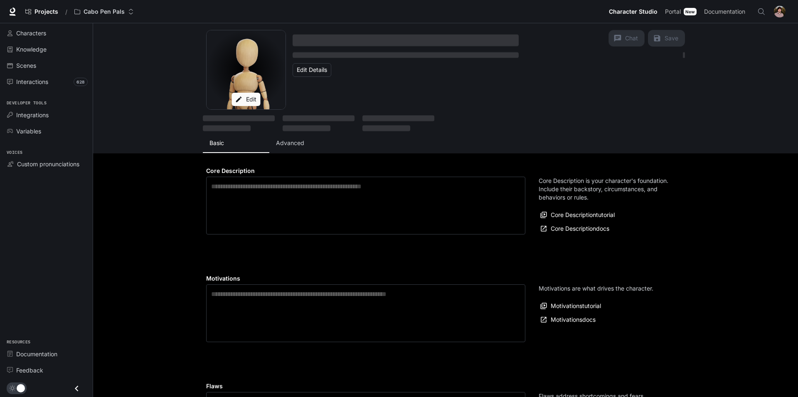
type textarea "**********"
type input "****"
type input "**********"
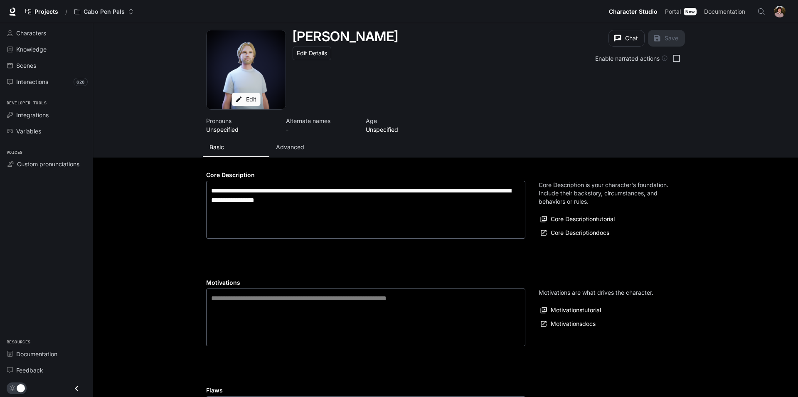
click at [294, 155] on button "Advanced" at bounding box center [302, 147] width 67 height 20
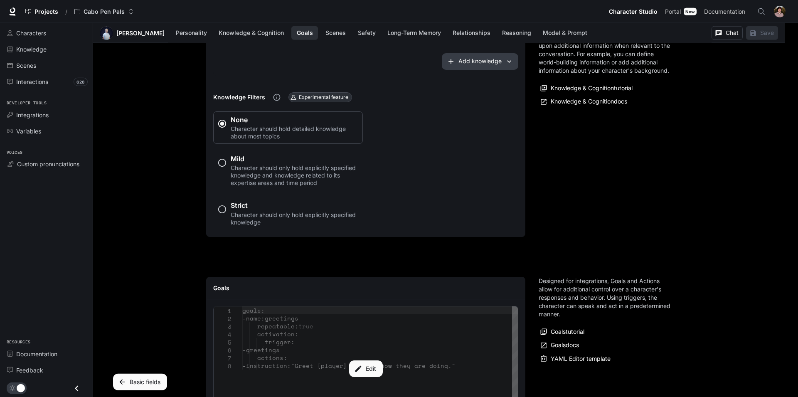
scroll to position [594, 0]
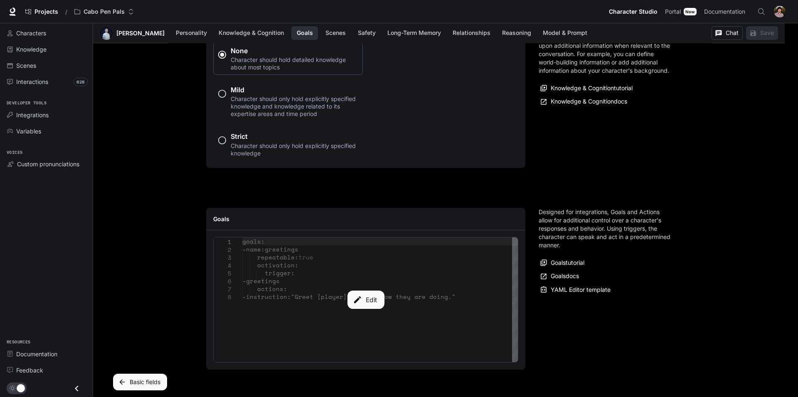
click at [326, 279] on div "Edit" at bounding box center [366, 299] width 304 height 125
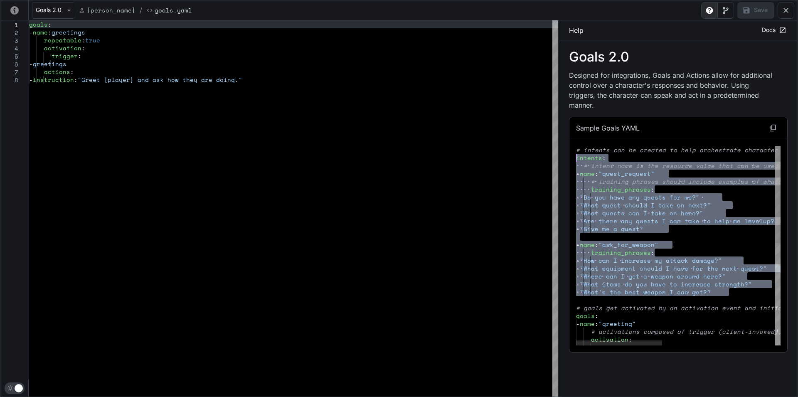
drag, startPoint x: 736, startPoint y: 282, endPoint x: 496, endPoint y: 146, distance: 276.2
click at [576, 146] on div "# intents can be created to help orchestrate chara cter behavior based on when …" at bounding box center [812, 350] width 472 height 408
click at [28, 30] on div "yaml-editor" at bounding box center [24, 32] width 11 height 8
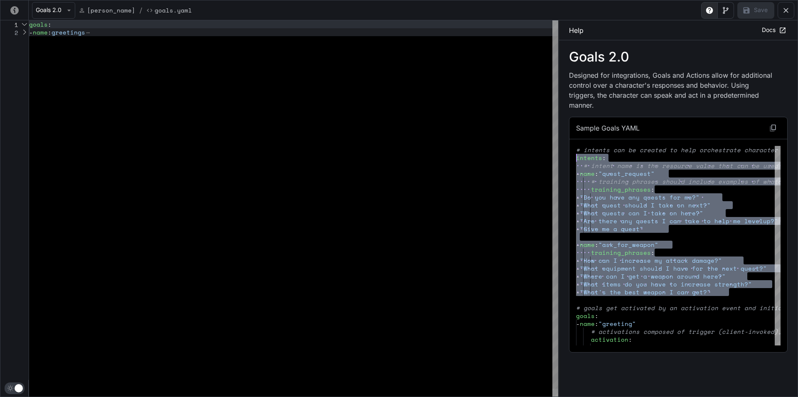
click at [25, 32] on div "yaml-editor" at bounding box center [24, 32] width 11 height 8
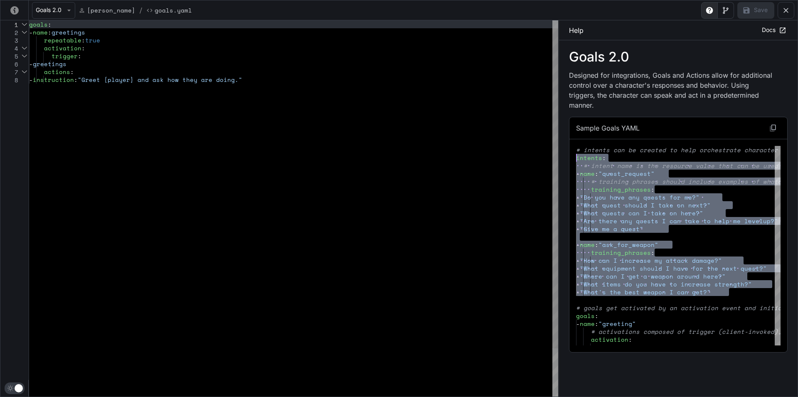
click at [30, 23] on div "goals : - name : greetings repeatable : true activation : trigger : - greetings…" at bounding box center [293, 236] width 529 height 432
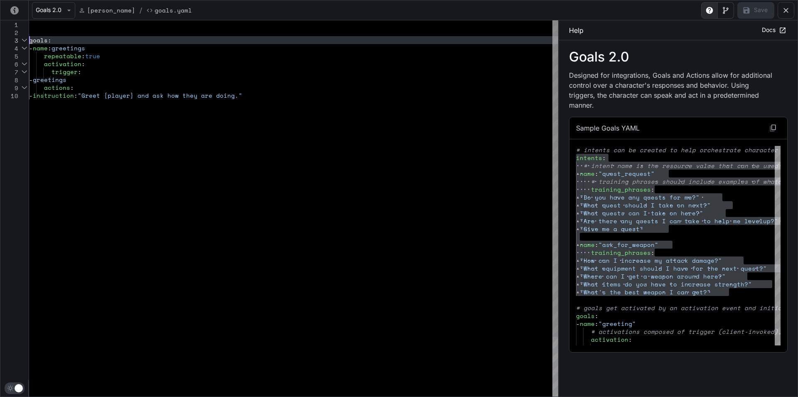
scroll to position [15, 0]
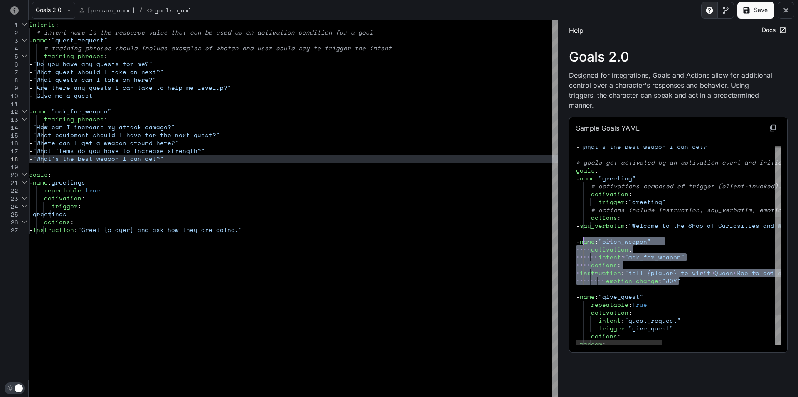
drag, startPoint x: 684, startPoint y: 274, endPoint x: 583, endPoint y: 234, distance: 109.0
click at [583, 234] on div "- "What's the best weapon I can get?" # goals get activated by an activation ev…" at bounding box center [812, 204] width 472 height 408
click at [277, 227] on div "intents : # intent name is the resource value that can be us ed as an activatio…" at bounding box center [293, 311] width 529 height 582
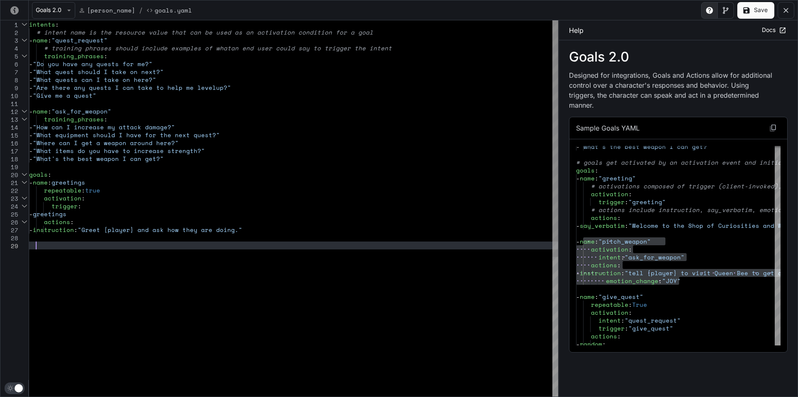
scroll to position [32, 7]
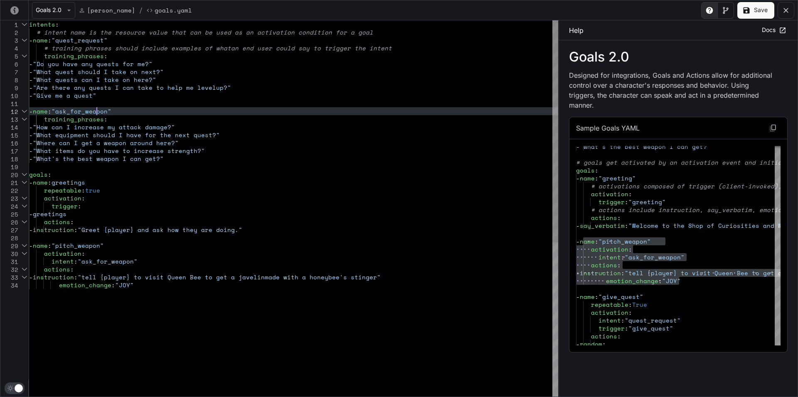
click at [96, 109] on div "intents : # intent name is the resource value that can be us ed as an activatio…" at bounding box center [293, 338] width 529 height 637
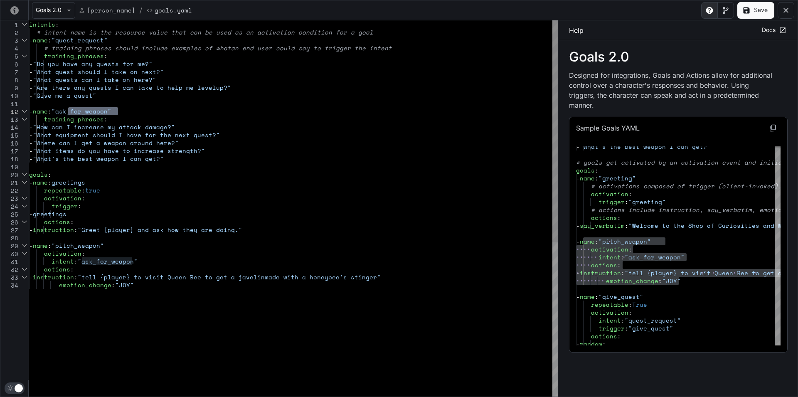
click at [93, 39] on div "intents : # intent name is the resource value that can be us ed as an activatio…" at bounding box center [293, 338] width 529 height 637
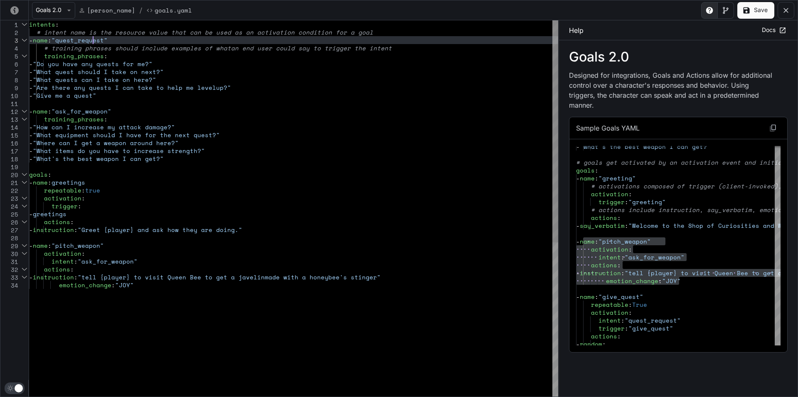
click at [93, 39] on div "intents : # intent name is the resource value that can be us ed as an activatio…" at bounding box center [293, 338] width 529 height 637
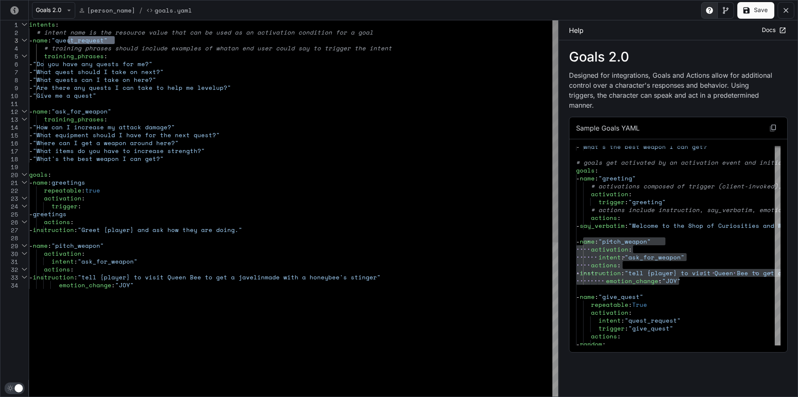
click at [111, 263] on div "intents : # intent name is the resource value that can be us ed as an activatio…" at bounding box center [293, 338] width 529 height 637
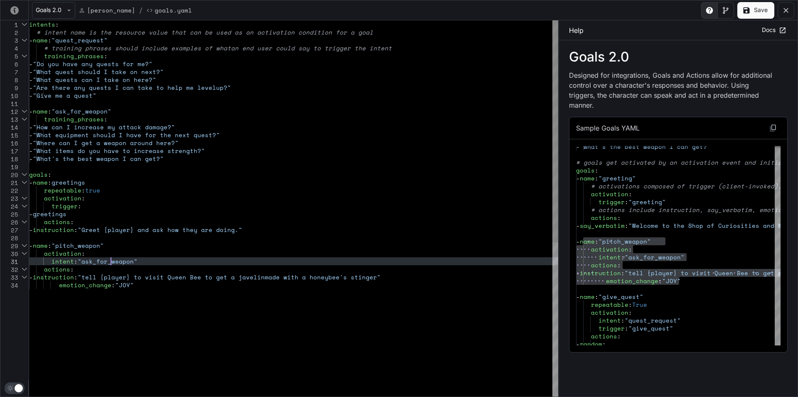
click at [111, 263] on div "intents : # intent name is the resource value that can be us ed as an activatio…" at bounding box center [293, 338] width 529 height 637
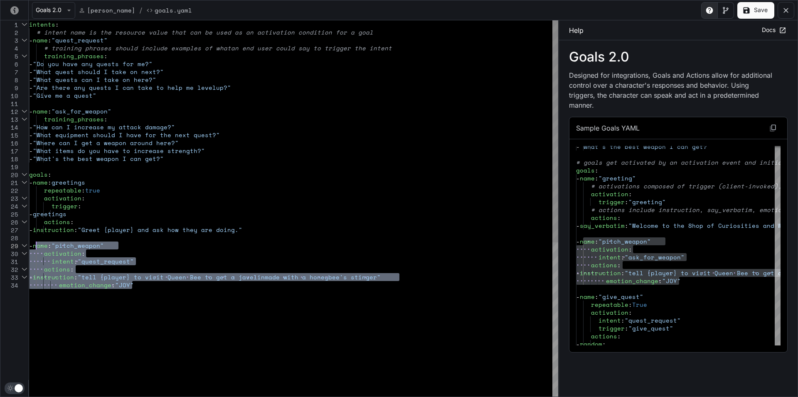
drag, startPoint x: 139, startPoint y: 285, endPoint x: 37, endPoint y: 247, distance: 109.1
click at [37, 247] on div "intents : # intent name is the resource value that can be us ed as an activatio…" at bounding box center [293, 338] width 529 height 637
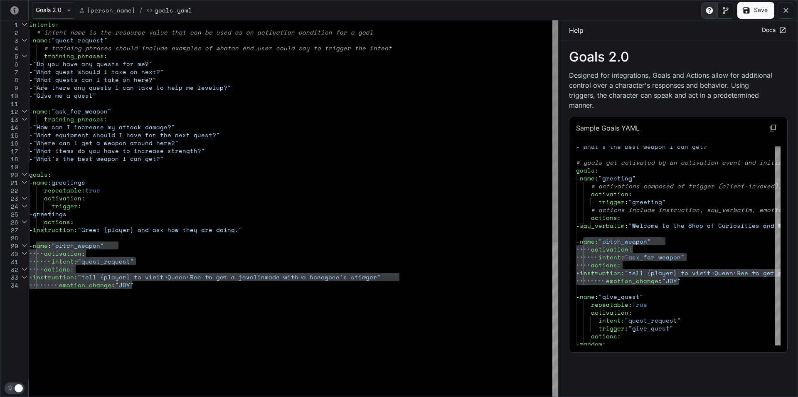
click at [146, 289] on div "intents : # intent name is the resource value that can be us ed as an activatio…" at bounding box center [293, 338] width 529 height 637
click at [144, 287] on div "intents : # intent name is the resource value that can be us ed as an activatio…" at bounding box center [293, 338] width 529 height 637
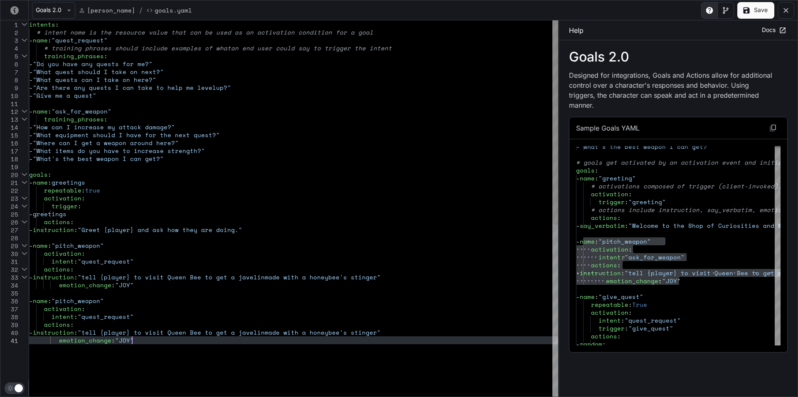
scroll to position [8, 28]
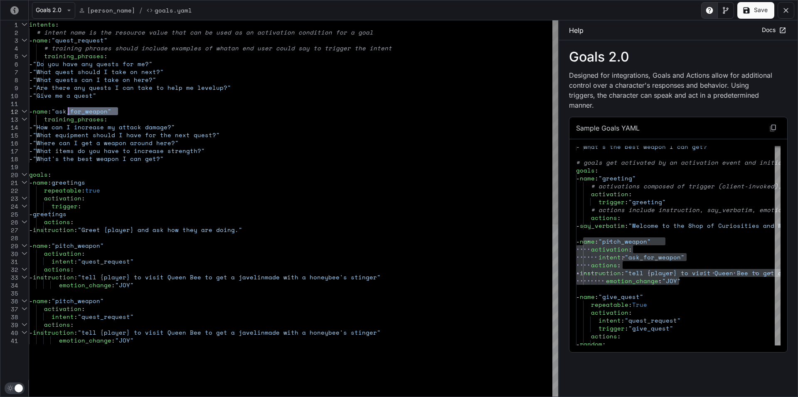
drag, startPoint x: 117, startPoint y: 111, endPoint x: 69, endPoint y: 113, distance: 48.3
click at [69, 113] on div "intents : # intent name is the resource value that can be us ed as an activatio…" at bounding box center [293, 366] width 529 height 692
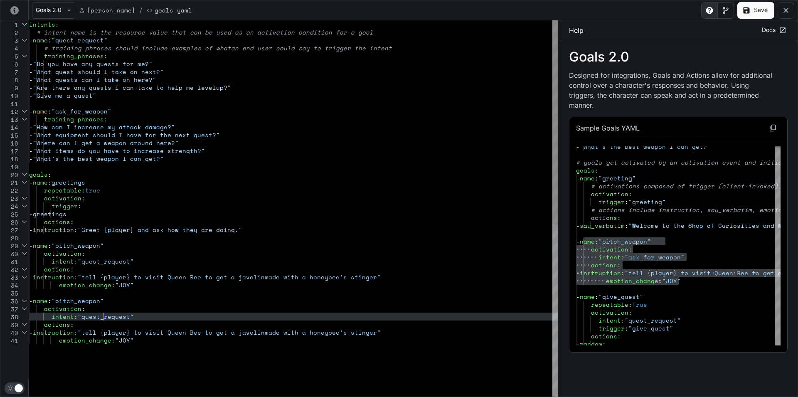
click at [104, 317] on div "intents : # intent name is the resource value that can be us ed as an activatio…" at bounding box center [293, 366] width 529 height 692
drag, startPoint x: 104, startPoint y: 317, endPoint x: 111, endPoint y: 288, distance: 30.4
click at [104, 317] on div "intents : # intent name is the resource value that can be us ed as an activatio…" at bounding box center [293, 366] width 529 height 692
click at [98, 303] on div "intents : # intent name is the resource value that can be us ed as an activatio…" at bounding box center [293, 366] width 529 height 692
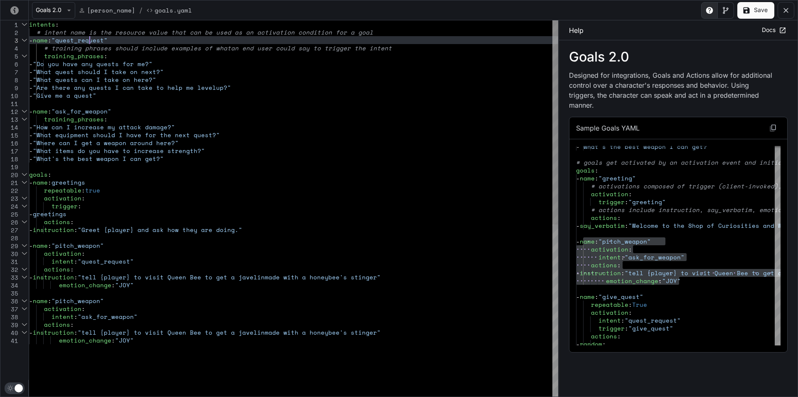
click at [90, 40] on div "intents : # intent name is the resource value that can be us ed as an activatio…" at bounding box center [293, 366] width 529 height 692
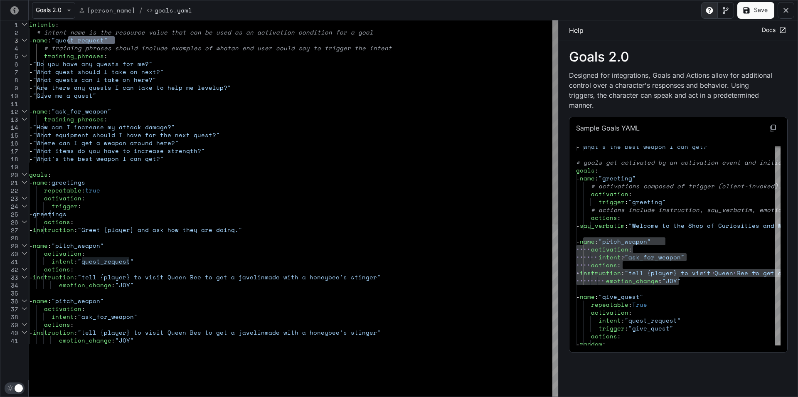
click at [88, 39] on div "intents : # intent name is the resource value that can be us ed as an activatio…" at bounding box center [293, 366] width 529 height 692
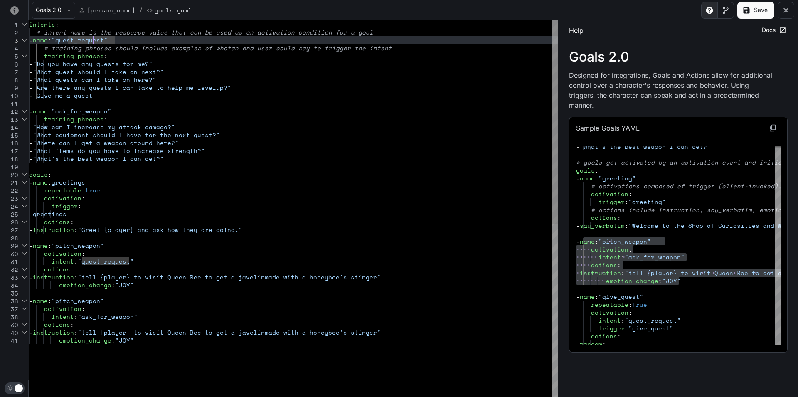
click at [92, 40] on div "intents : # intent name is the resource value that can be us ed as an activatio…" at bounding box center [293, 366] width 529 height 692
click at [100, 43] on div "intents : # intent name is the resource value that can be us ed as an activatio…" at bounding box center [293, 366] width 529 height 692
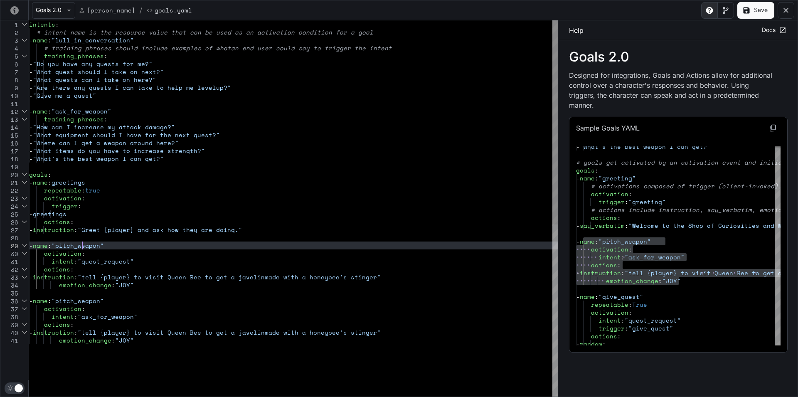
click at [82, 245] on div "intents : # intent name is the resource value that can be us ed as an activatio…" at bounding box center [293, 366] width 529 height 692
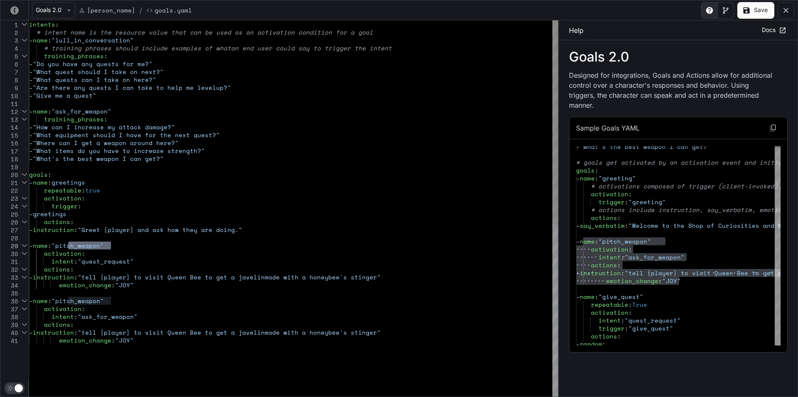
click at [108, 263] on div "intents : # intent name is the resource value that can be us ed as an activatio…" at bounding box center [293, 366] width 529 height 692
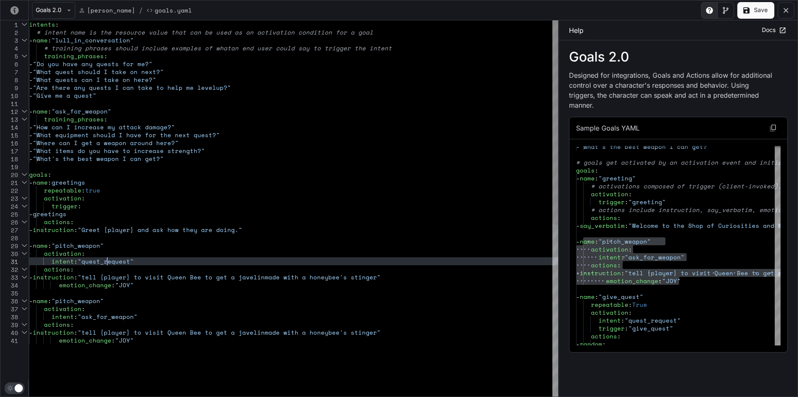
click at [108, 263] on div "intents : # intent name is the resource value that can be us ed as an activatio…" at bounding box center [293, 366] width 529 height 692
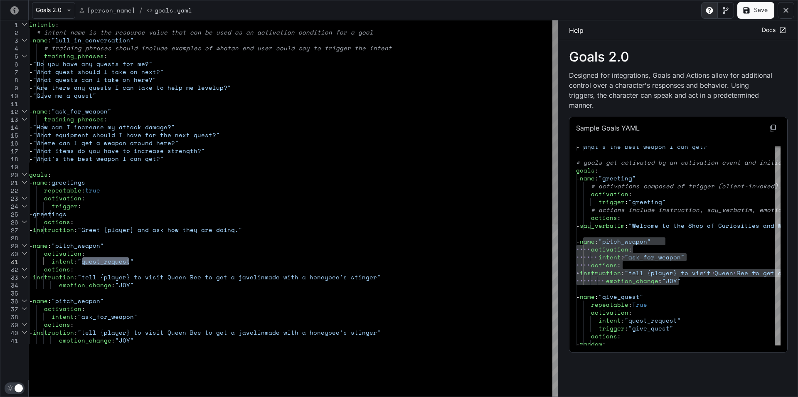
click at [99, 262] on div "intents : # intent name is the resource value that can be us ed as an activatio…" at bounding box center [293, 366] width 529 height 692
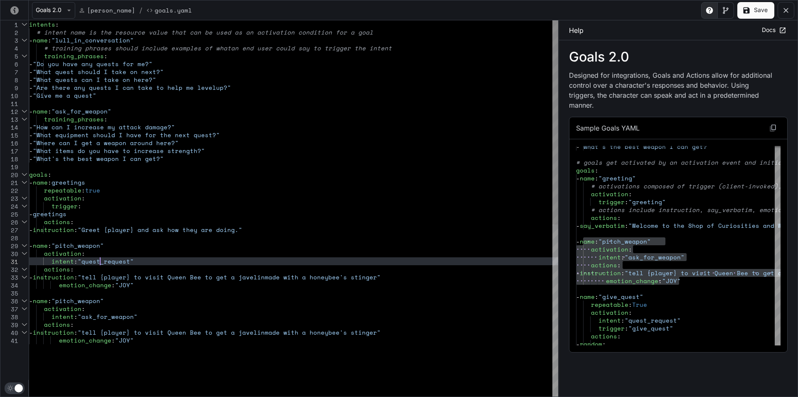
click at [99, 262] on div "intents : # intent name is the resource value that can be us ed as an activatio…" at bounding box center [293, 366] width 529 height 692
click at [88, 248] on div "intents : # intent name is the resource value that can be us ed as an activatio…" at bounding box center [293, 366] width 529 height 692
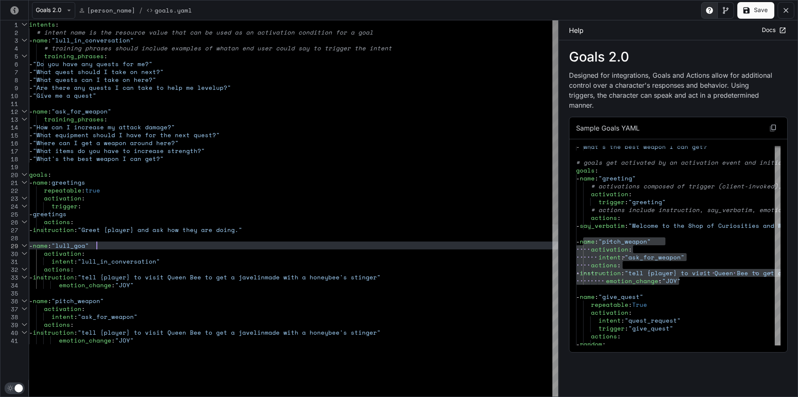
scroll to position [63, 71]
click at [67, 277] on div "intents : # intent name is the resource value that can be us ed as an activatio…" at bounding box center [293, 366] width 529 height 692
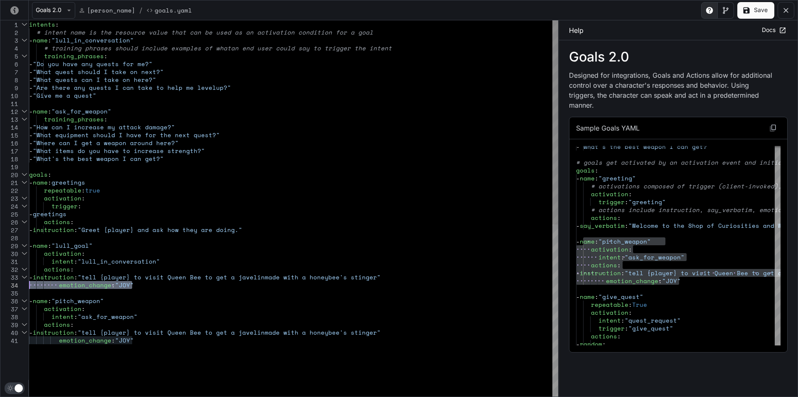
drag, startPoint x: 146, startPoint y: 287, endPoint x: 100, endPoint y: 274, distance: 47.7
click at [29, 284] on div "intents : # intent name is the resource value that can be us ed as an activatio…" at bounding box center [293, 366] width 529 height 692
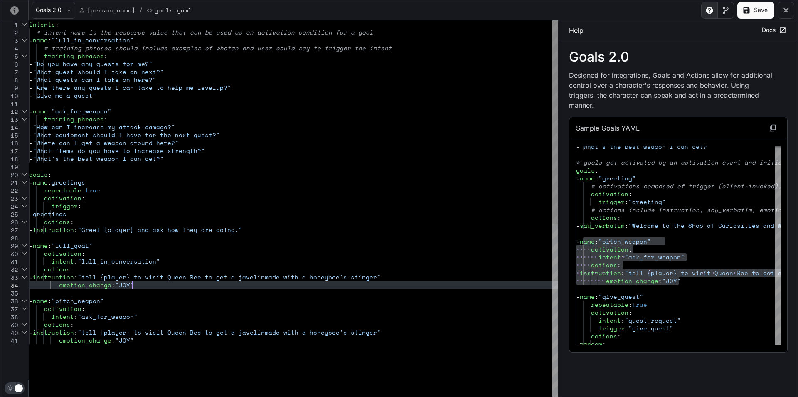
click at [146, 288] on div "intents : # intent name is the resource value that can be us ed as an activatio…" at bounding box center [293, 366] width 529 height 692
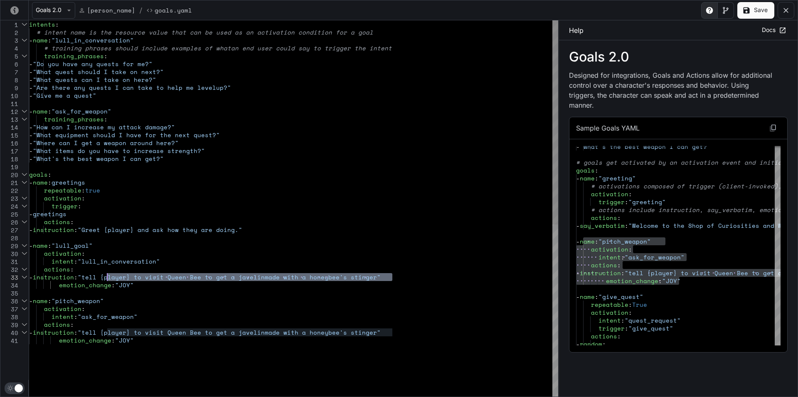
drag, startPoint x: 393, startPoint y: 277, endPoint x: 150, endPoint y: 277, distance: 242.9
click at [111, 275] on div "intents : # intent name is the resource value that can be us ed as an activatio…" at bounding box center [293, 366] width 529 height 692
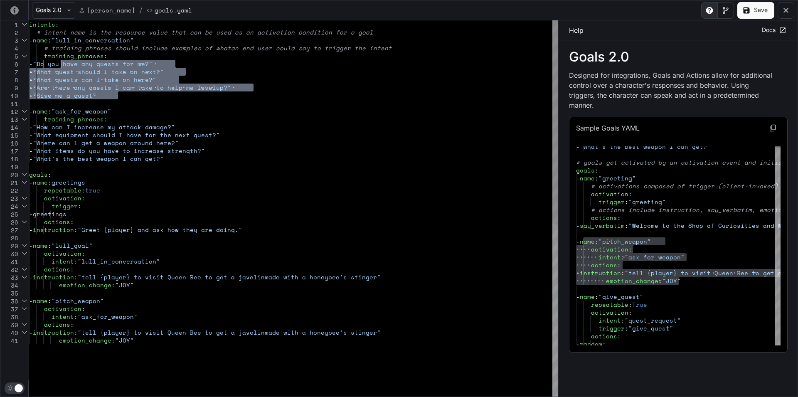
drag, startPoint x: 132, startPoint y: 98, endPoint x: 62, endPoint y: 61, distance: 79.4
click at [62, 61] on div "intents : # intent name is the resource value that can be us ed as an activatio…" at bounding box center [293, 366] width 529 height 692
drag, startPoint x: 124, startPoint y: 95, endPoint x: 57, endPoint y: 61, distance: 74.8
click at [57, 61] on div "intents : # intent name is the resource value that can be us ed as an activatio…" at bounding box center [293, 366] width 529 height 692
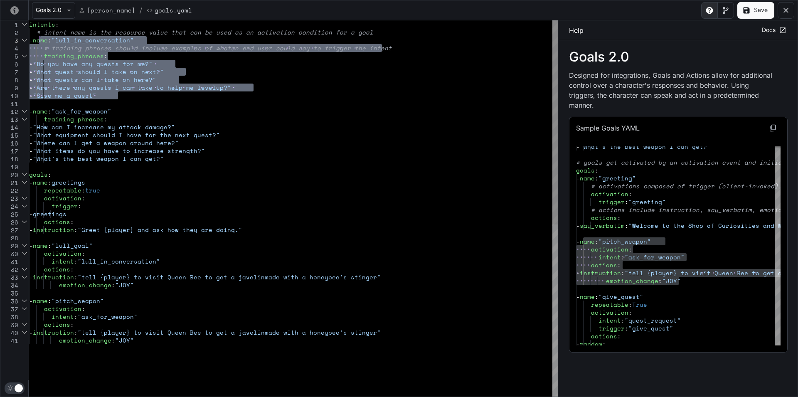
drag, startPoint x: 128, startPoint y: 96, endPoint x: 39, endPoint y: 38, distance: 106.7
click at [39, 38] on div "intents : # intent name is the resource value that can be us ed as an activatio…" at bounding box center [293, 366] width 529 height 692
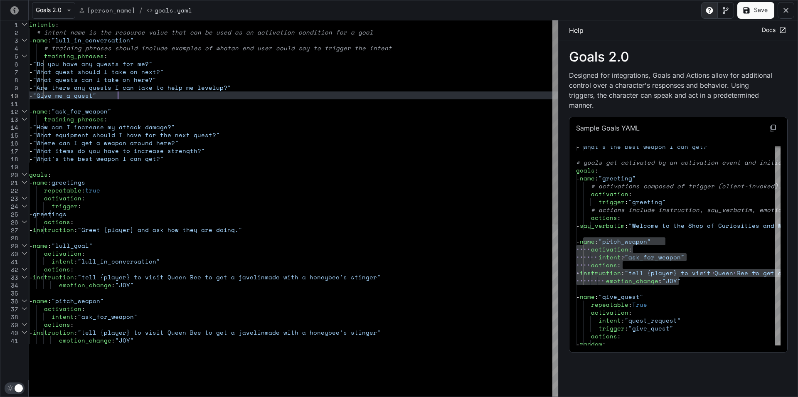
click at [126, 99] on div "intents : # intent name is the resource value that can be us ed as an activatio…" at bounding box center [293, 366] width 529 height 692
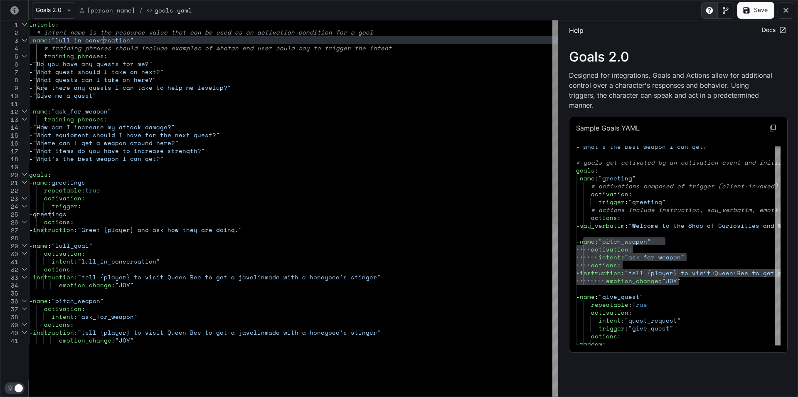
click at [105, 37] on div "intents : # intent name is the resource value that can be us ed as an activatio…" at bounding box center [293, 366] width 529 height 692
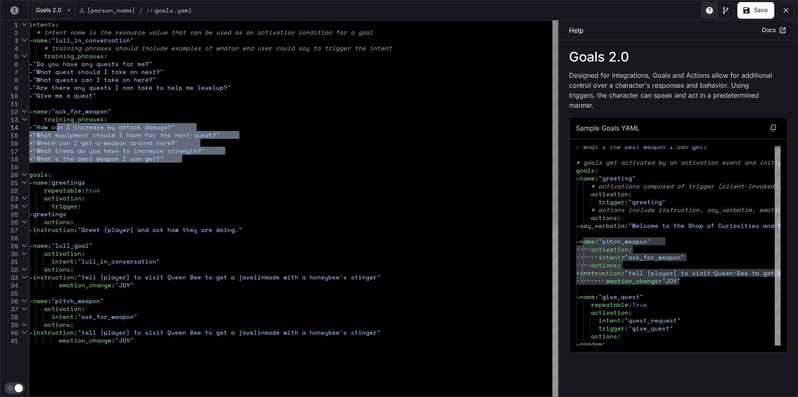
drag, startPoint x: 188, startPoint y: 160, endPoint x: 57, endPoint y: 127, distance: 134.2
click at [57, 127] on div "intents : # intent name is the resource value that can be us ed as an activatio…" at bounding box center [293, 366] width 529 height 692
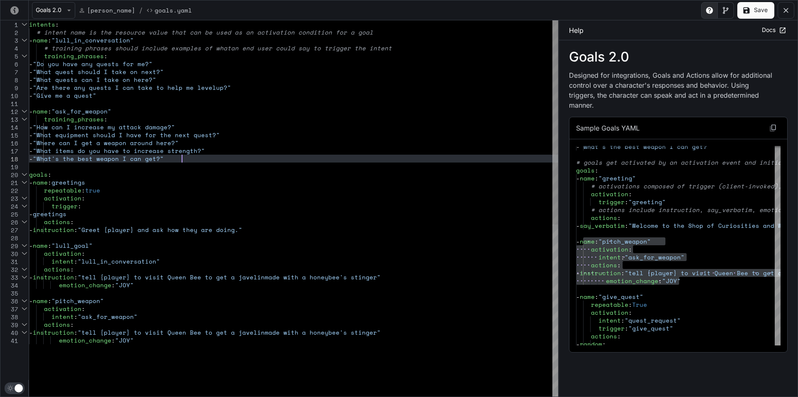
click at [191, 159] on div "intents : # intent name is the resource value that can be us ed as an activatio…" at bounding box center [293, 366] width 529 height 692
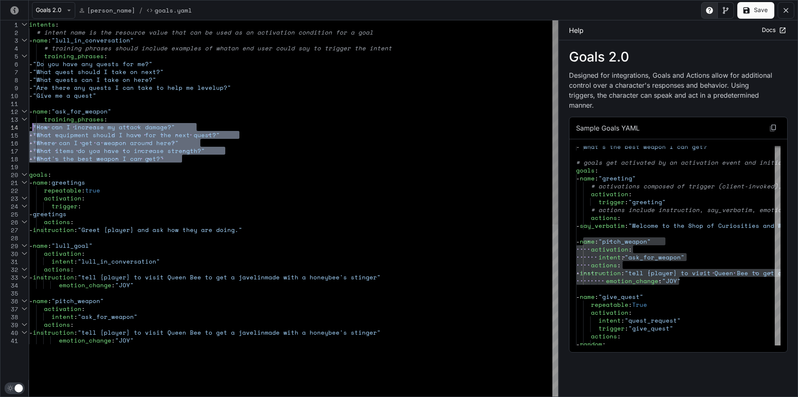
drag, startPoint x: 191, startPoint y: 159, endPoint x: 32, endPoint y: 128, distance: 161.4
click at [32, 128] on div "intents : # intent name is the resource value that can be us ed as an activatio…" at bounding box center [293, 366] width 529 height 692
click at [198, 157] on div "intents : # intent name is the resource value that can be us ed as an activatio…" at bounding box center [293, 366] width 529 height 692
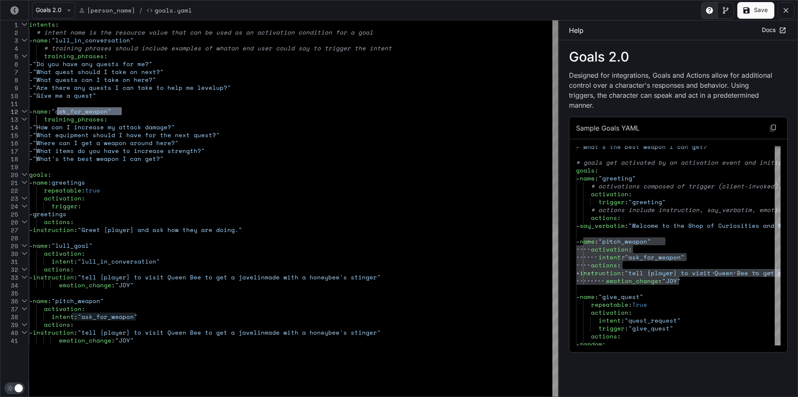
drag, startPoint x: 127, startPoint y: 114, endPoint x: 59, endPoint y: 114, distance: 67.8
click at [59, 114] on div "intents : # intent name is the resource value that can be us ed as an activatio…" at bounding box center [293, 366] width 529 height 692
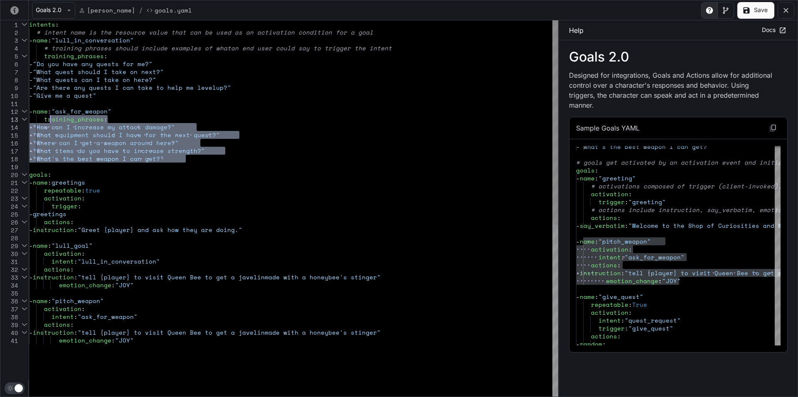
drag, startPoint x: 207, startPoint y: 166, endPoint x: 50, endPoint y: 119, distance: 163.5
click at [50, 119] on div "intents : # intent name is the resource value that can be us ed as an activatio…" at bounding box center [293, 366] width 529 height 692
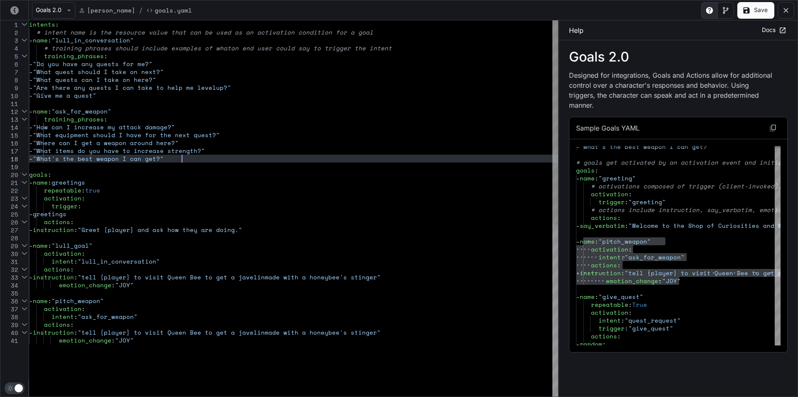
click at [219, 162] on div "intents : # intent name is the resource value that can be us ed as an activatio…" at bounding box center [293, 366] width 529 height 692
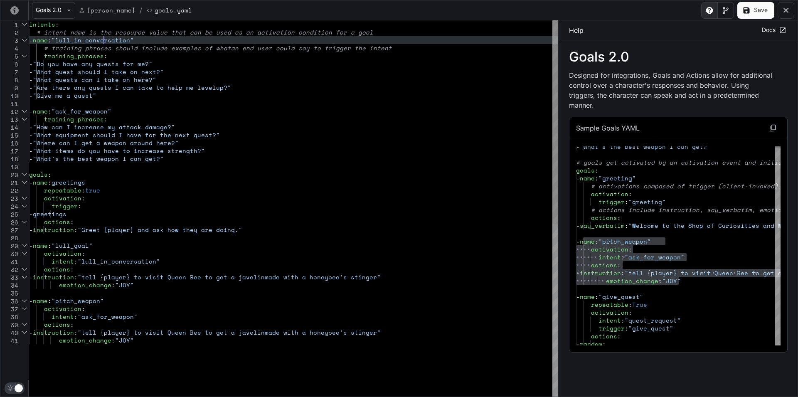
click at [104, 38] on div "intents : # intent name is the resource value that can be us ed as an activatio…" at bounding box center [293, 366] width 529 height 692
